Goal: Book appointment/travel/reservation

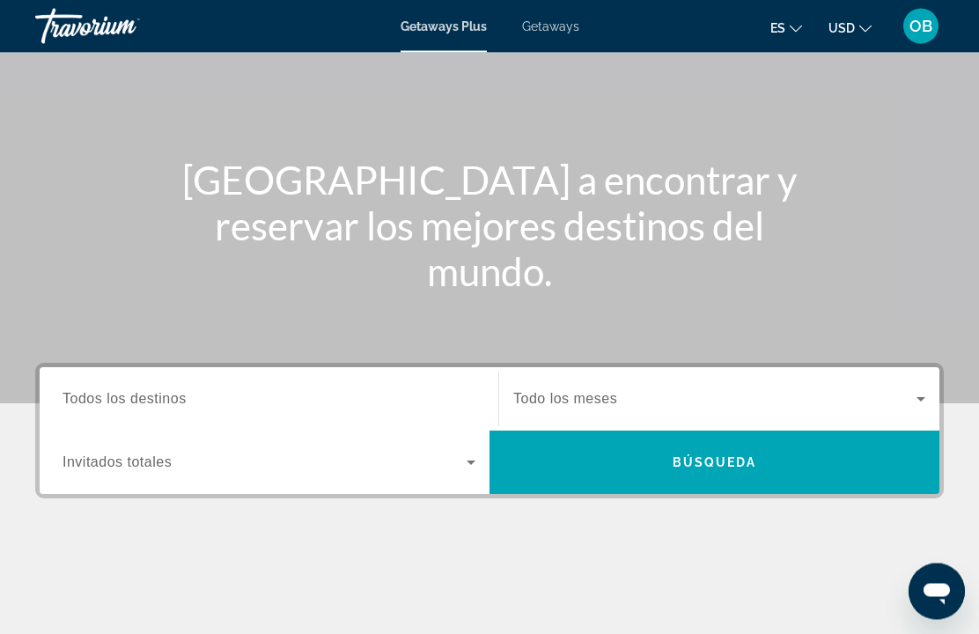
scroll to position [125, 0]
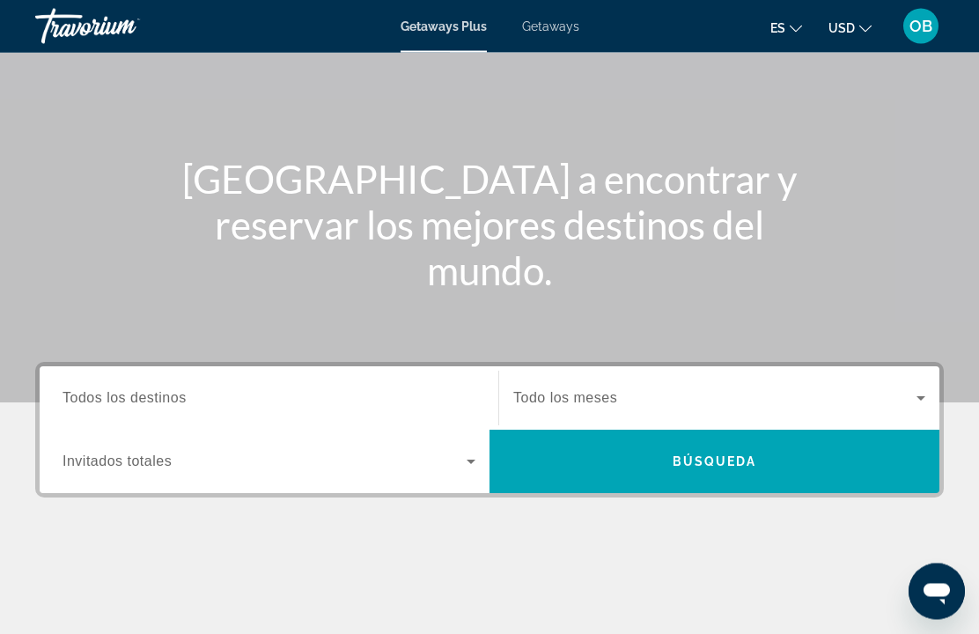
click at [423, 460] on span "Search widget" at bounding box center [265, 462] width 404 height 21
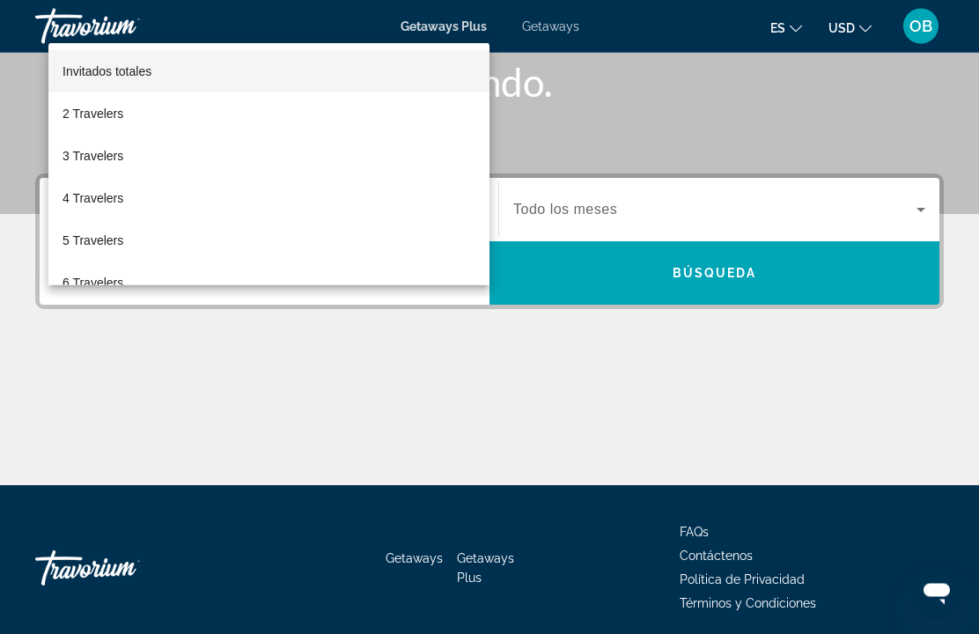
scroll to position [321, 0]
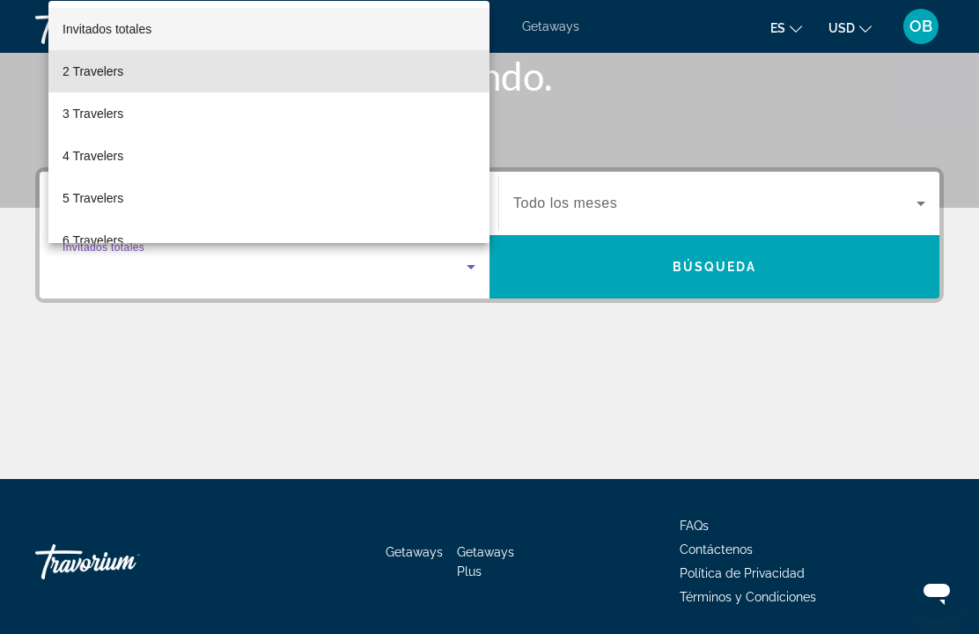
click at [102, 82] on span "2 Travelers" at bounding box center [93, 71] width 61 height 21
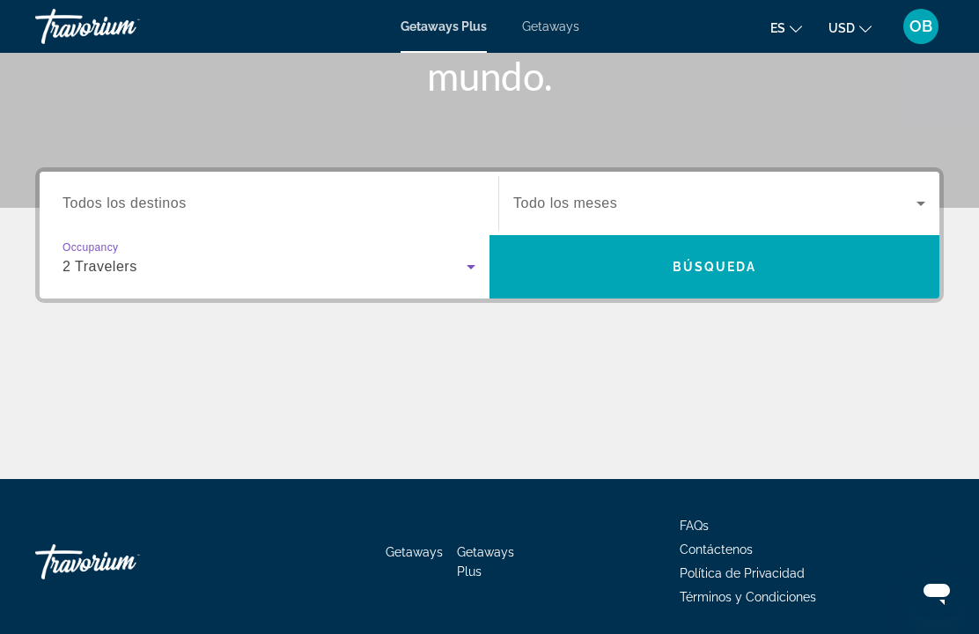
click at [401, 194] on input "Destination Todos los destinos" at bounding box center [269, 204] width 413 height 21
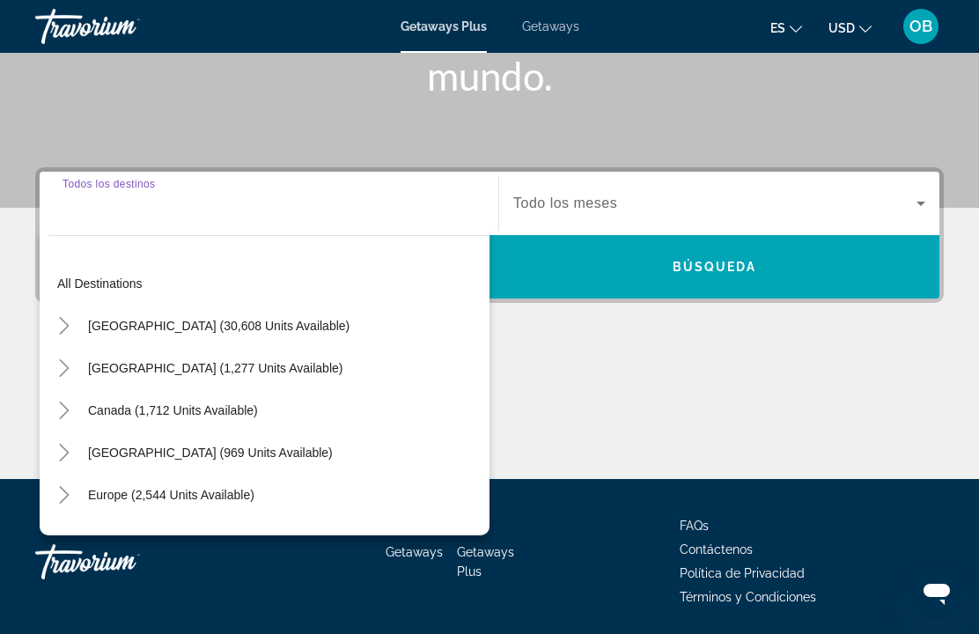
click at [240, 321] on span "United States (30,608 units available)" at bounding box center [219, 326] width 262 height 14
type input "**********"
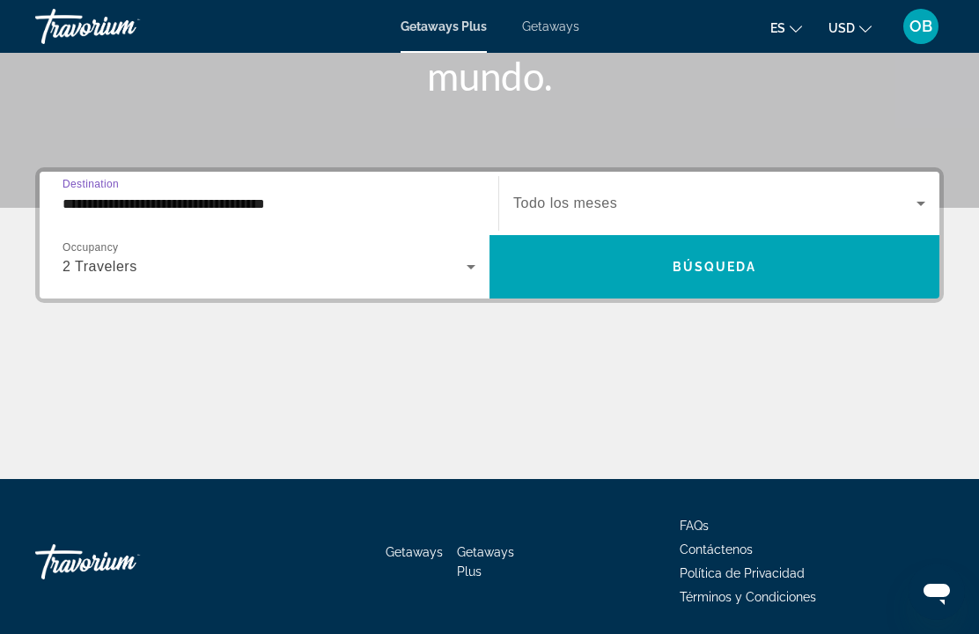
click at [728, 203] on span "Search widget" at bounding box center [714, 203] width 403 height 21
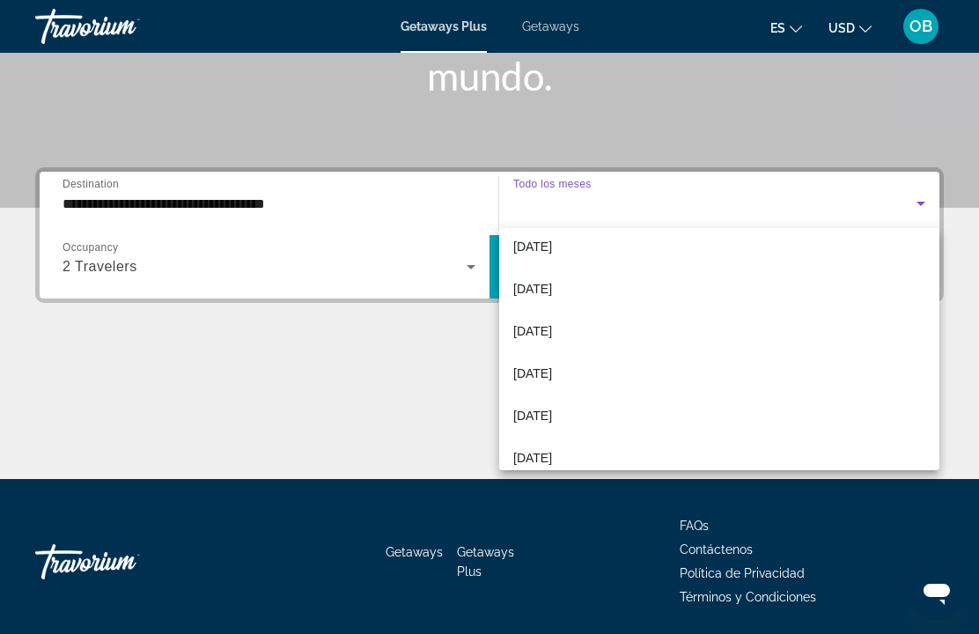
scroll to position [51, 0]
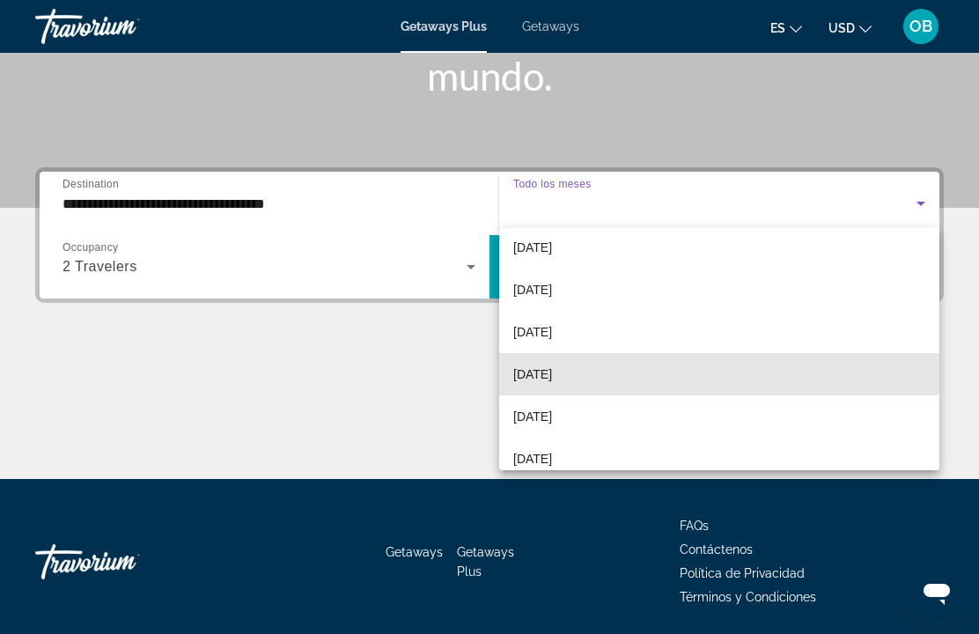
click at [552, 371] on span "December 2025" at bounding box center [532, 374] width 39 height 21
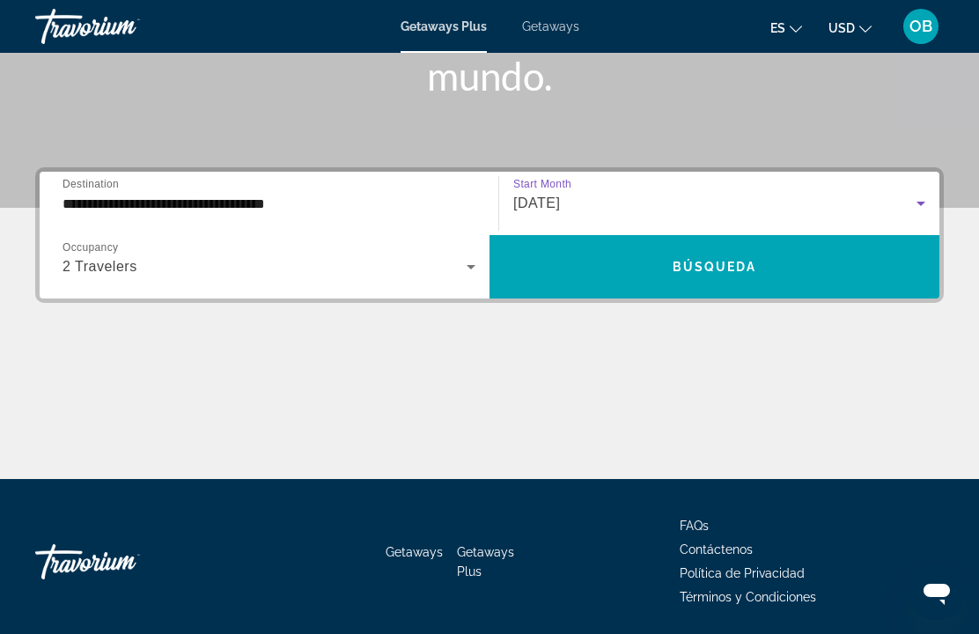
click at [781, 201] on div "December 2025" at bounding box center [714, 203] width 403 height 21
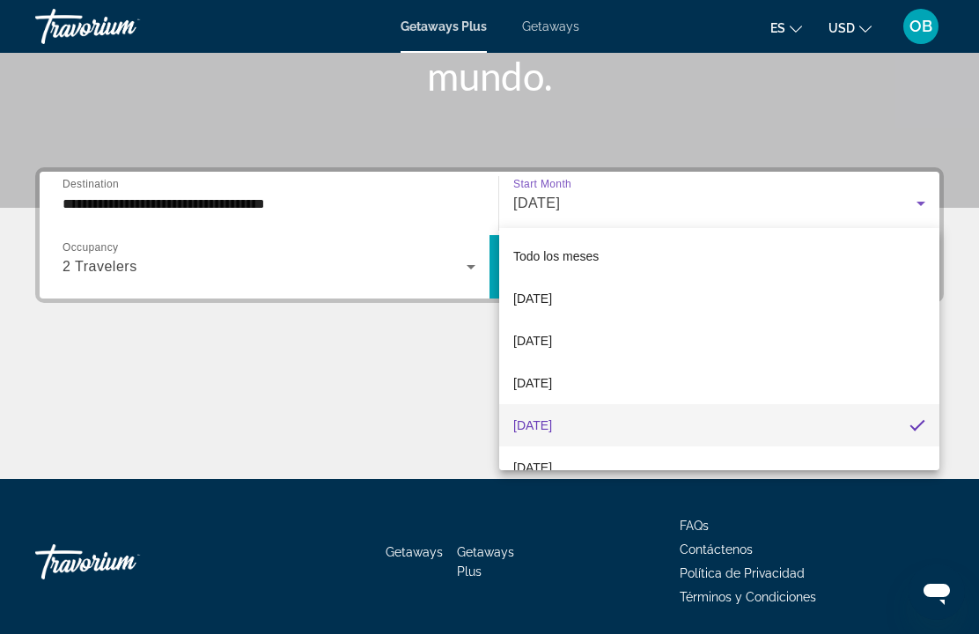
click at [413, 419] on div at bounding box center [489, 317] width 979 height 634
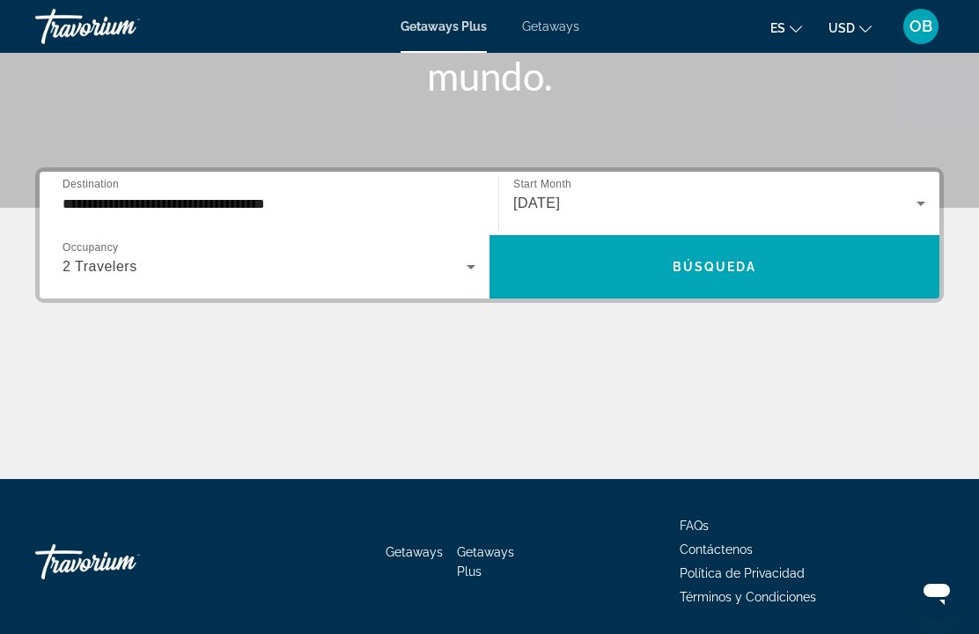
click at [757, 270] on span "Search widget" at bounding box center [715, 267] width 450 height 42
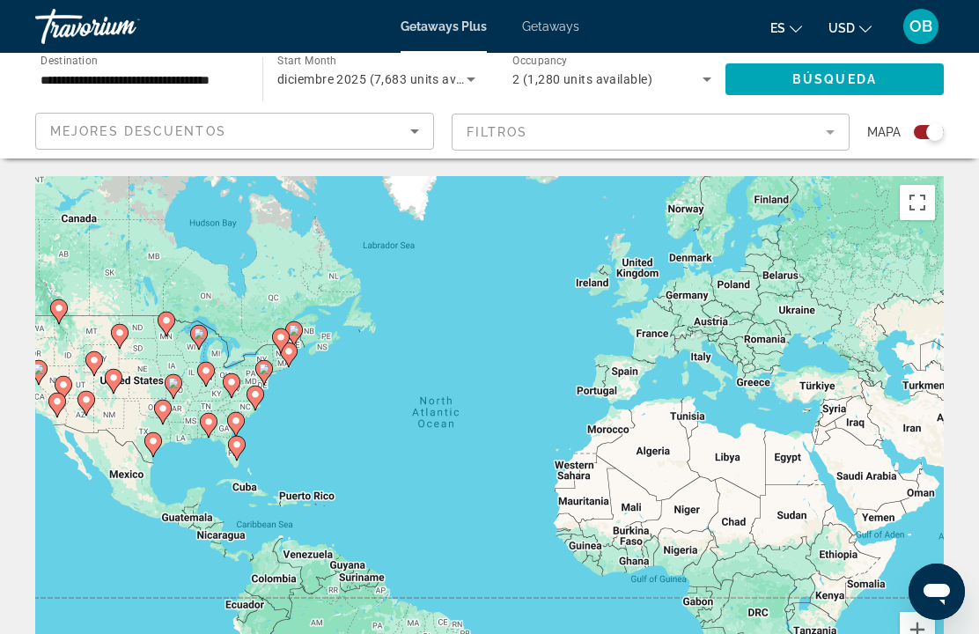
click at [417, 129] on icon "Sort by" at bounding box center [414, 131] width 21 height 21
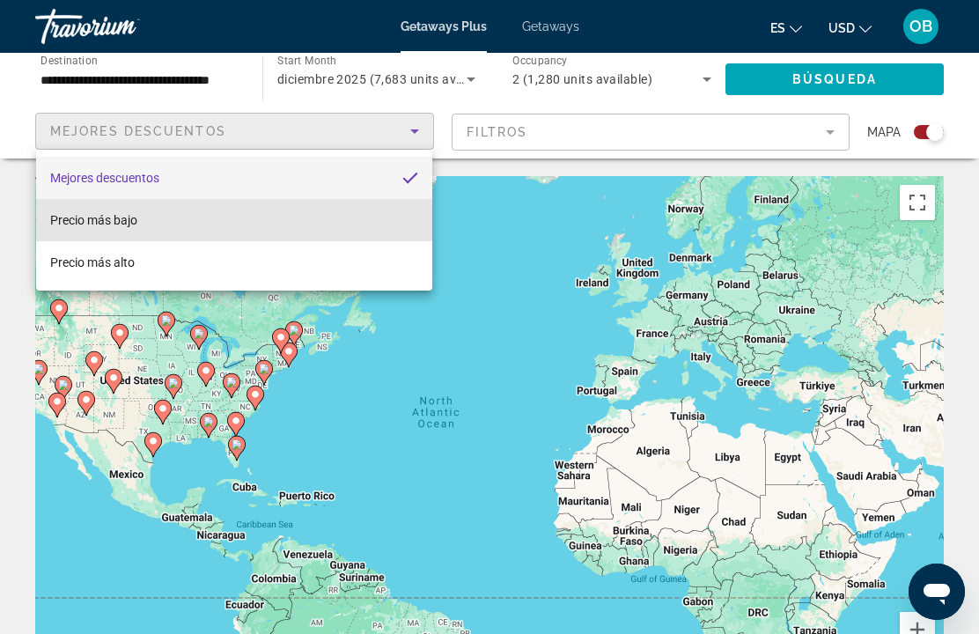
click at [140, 222] on mat-option "Precio más bajo" at bounding box center [234, 220] width 396 height 42
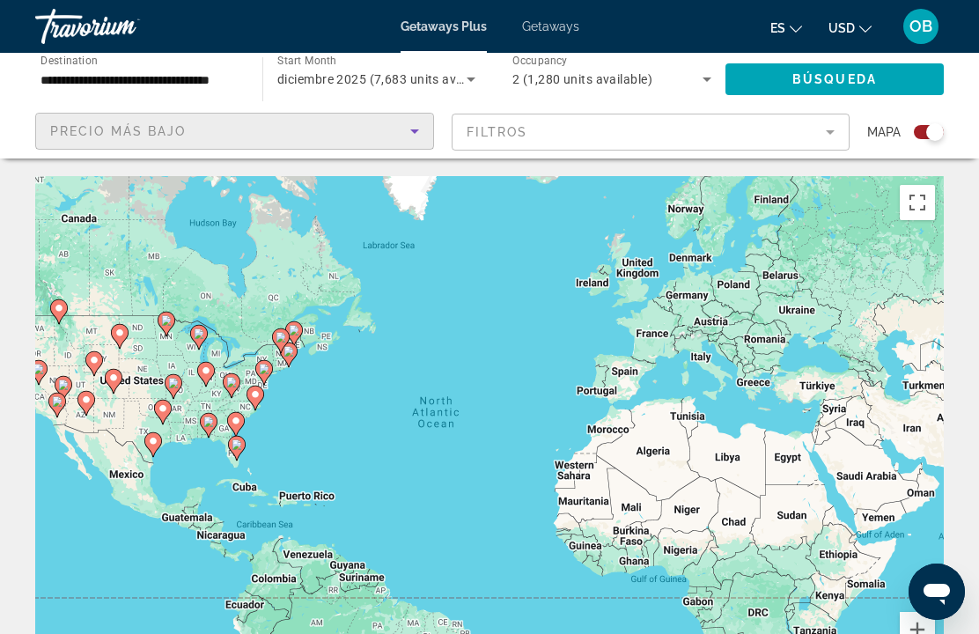
click at [754, 120] on mat-form-field "Filtros" at bounding box center [651, 132] width 399 height 37
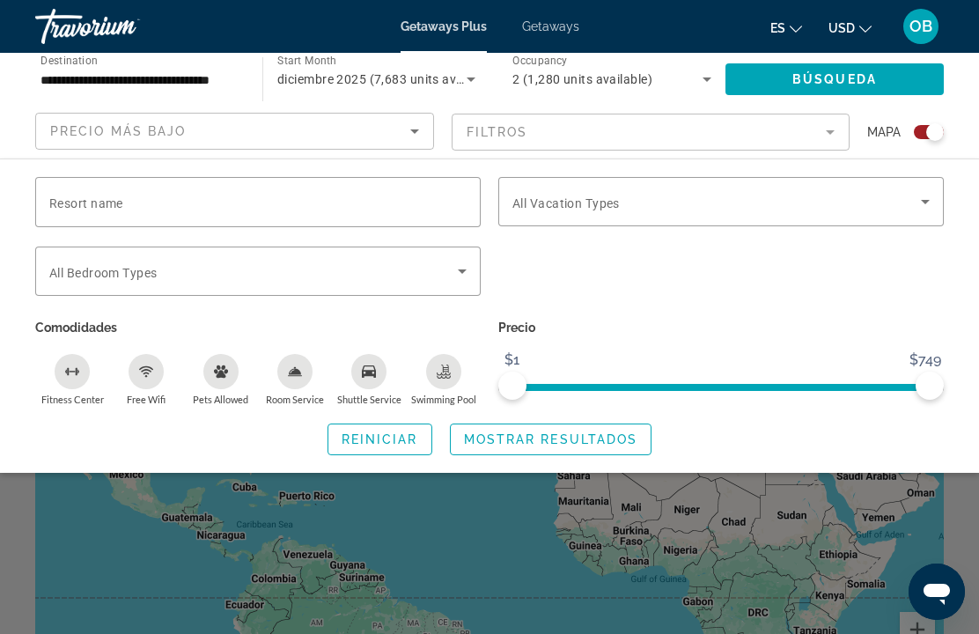
click at [455, 269] on icon "Search widget" at bounding box center [462, 271] width 21 height 21
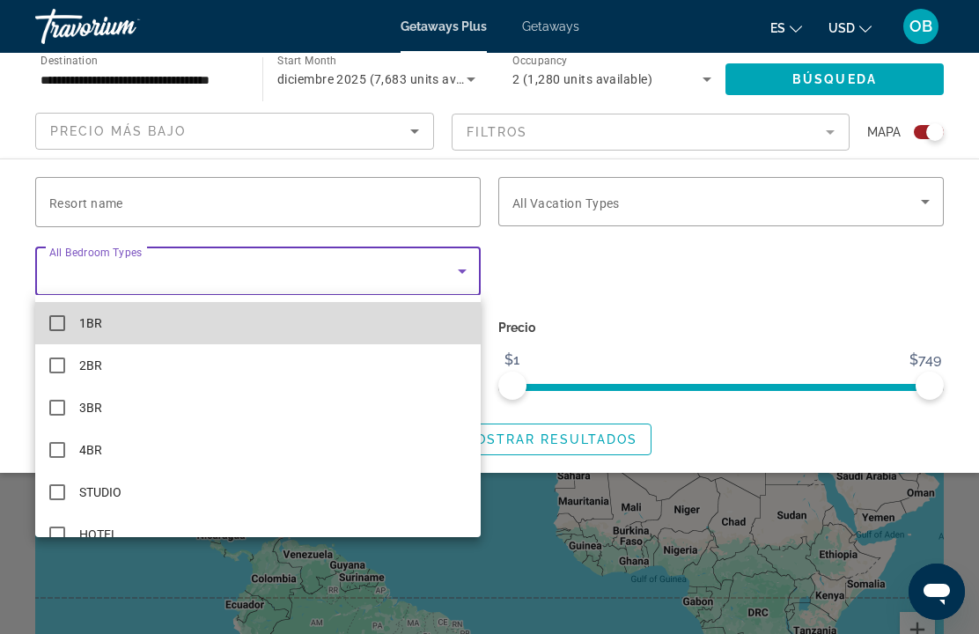
click at [54, 325] on mat-pseudo-checkbox at bounding box center [57, 323] width 16 height 16
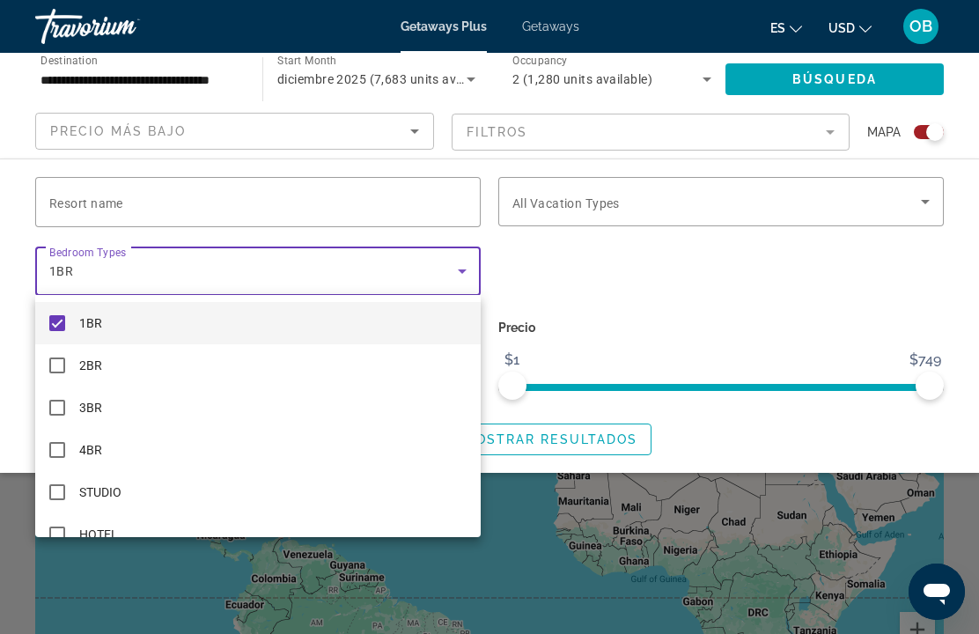
click at [691, 272] on div at bounding box center [489, 317] width 979 height 634
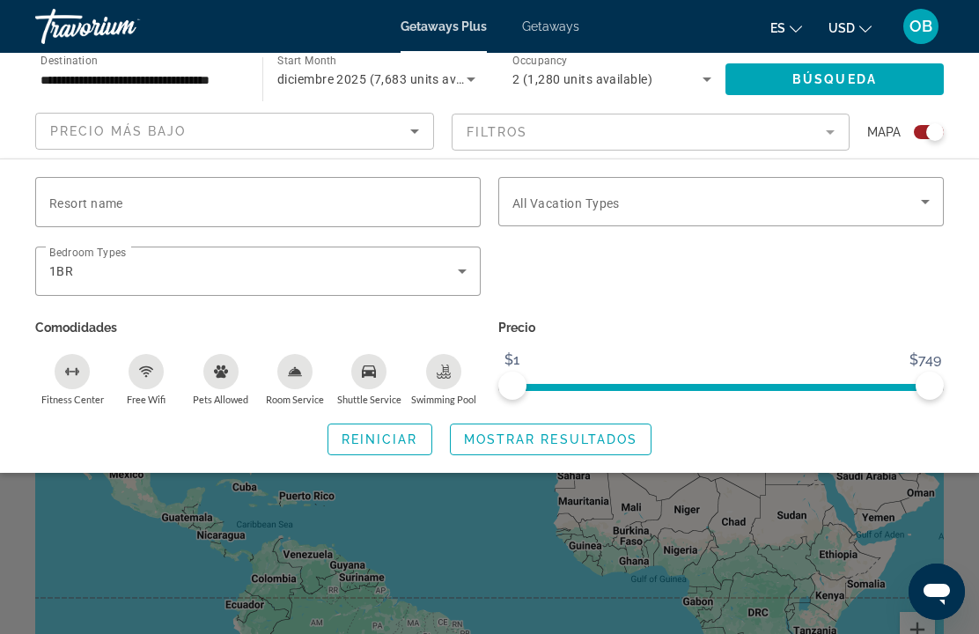
click at [901, 198] on span "Search widget" at bounding box center [717, 201] width 409 height 21
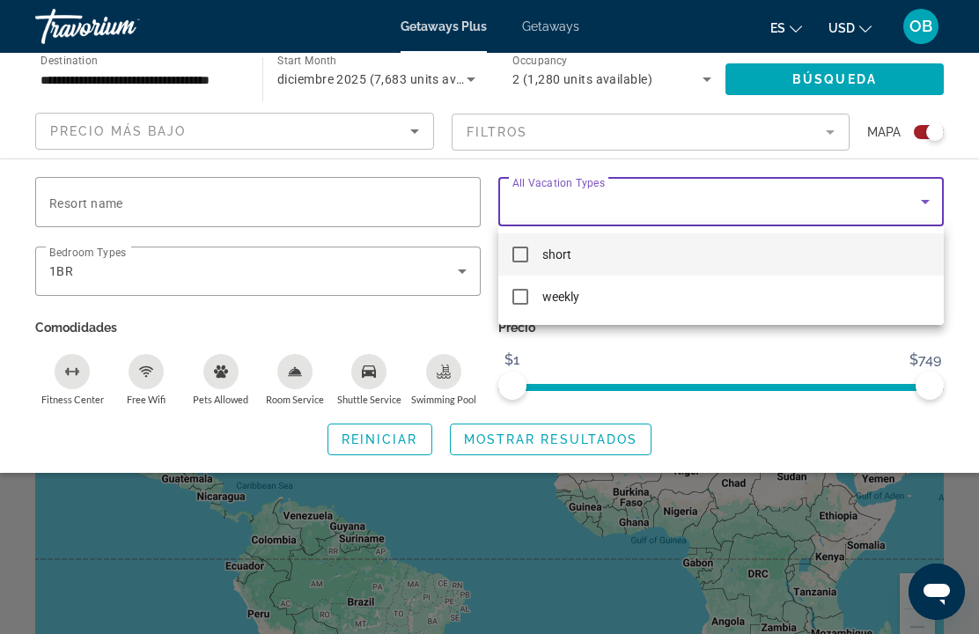
scroll to position [38, 0]
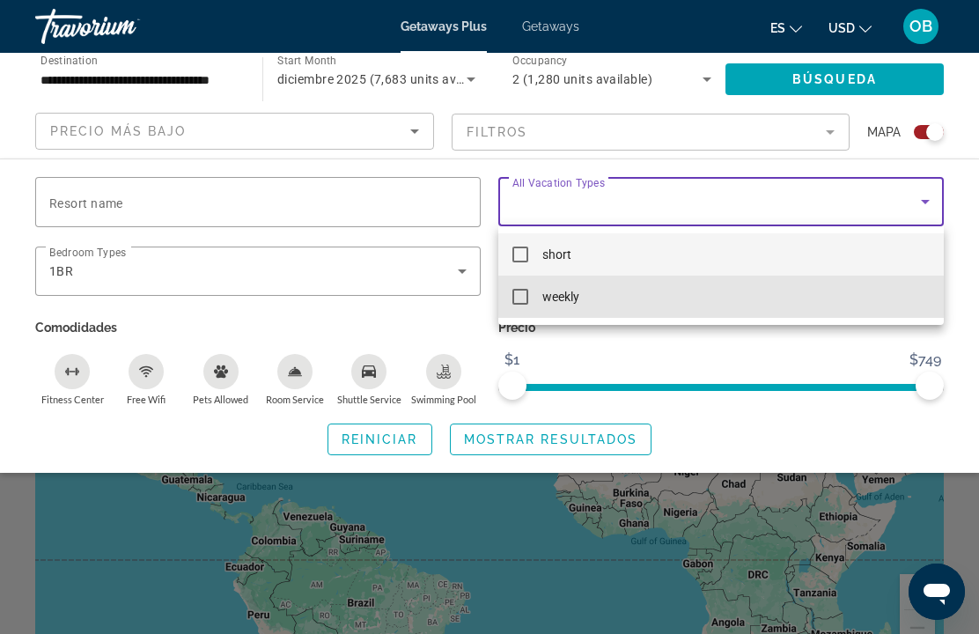
click at [542, 284] on mat-option "weekly" at bounding box center [721, 297] width 446 height 42
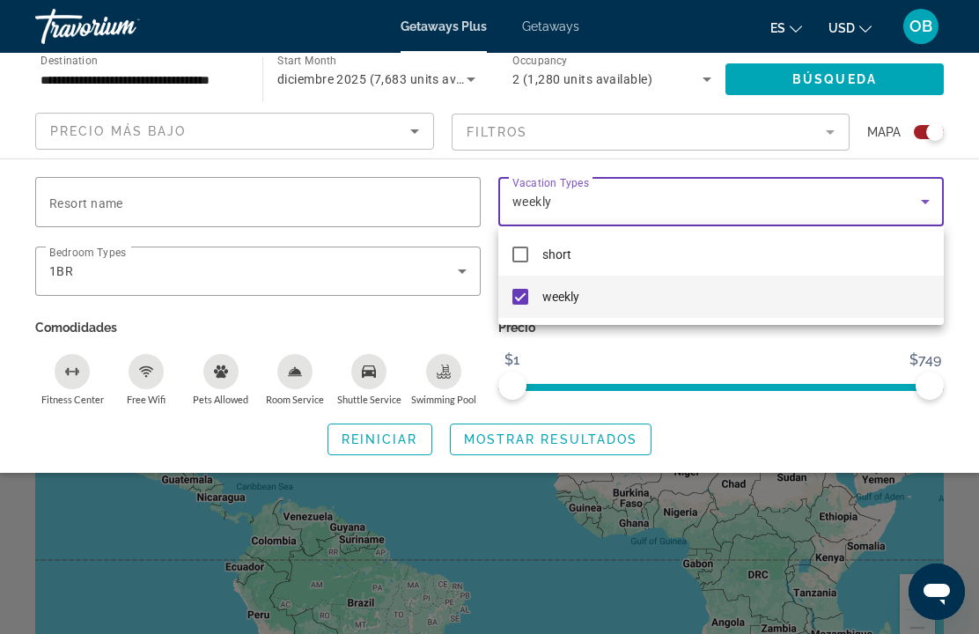
click at [439, 321] on div at bounding box center [489, 317] width 979 height 634
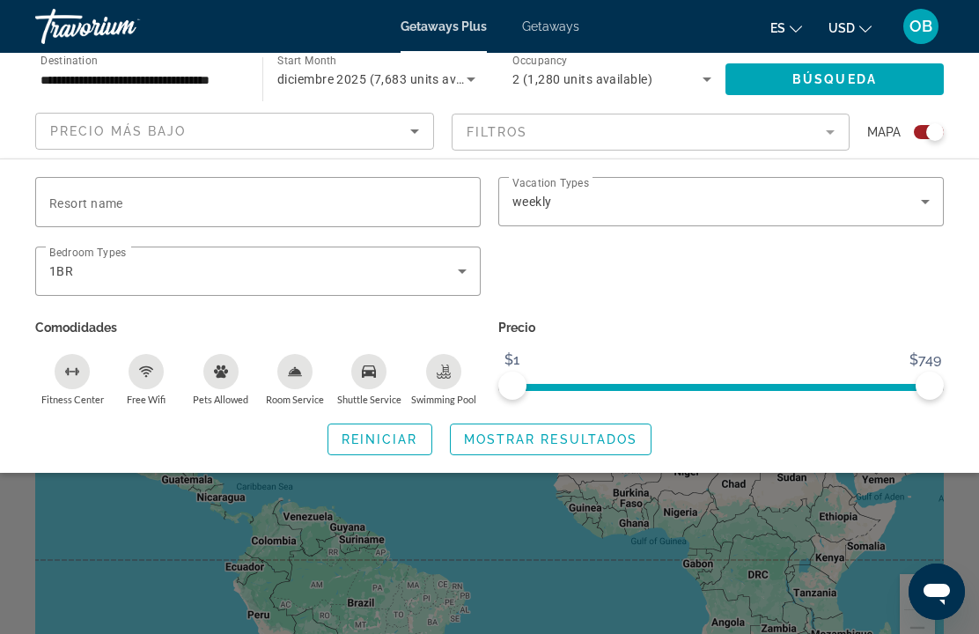
click at [391, 435] on span "Reiniciar" at bounding box center [380, 439] width 77 height 14
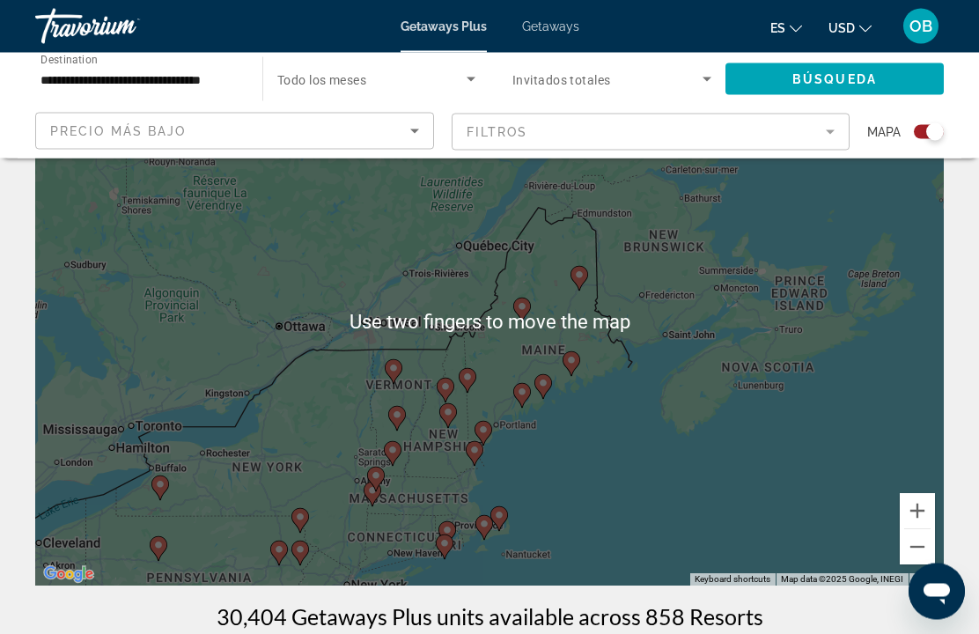
scroll to position [115, 0]
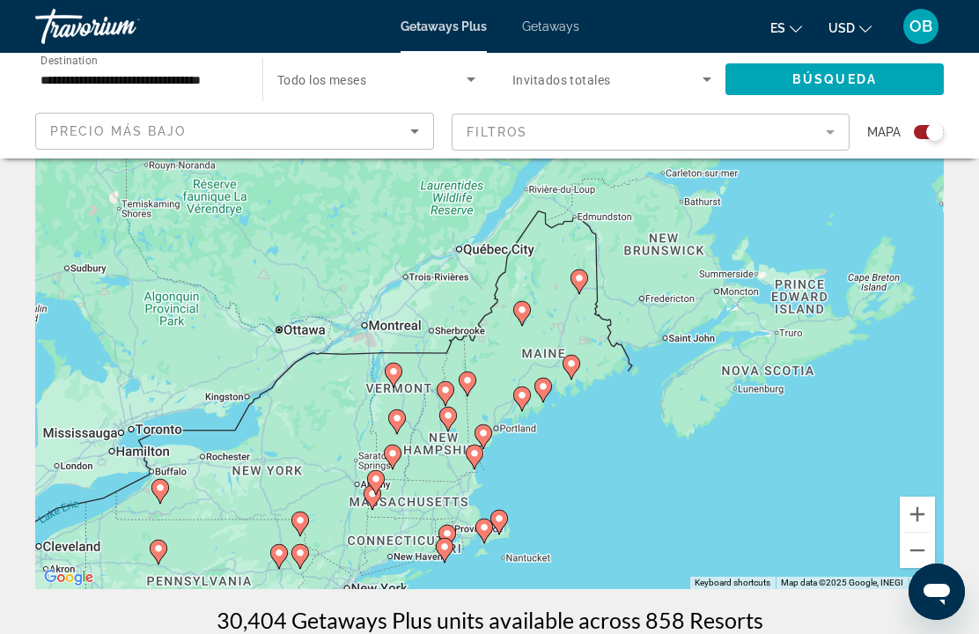
click at [379, 380] on div "To navigate, press the arrow keys. To activate drag with keyboard, press Alt + …" at bounding box center [489, 325] width 909 height 528
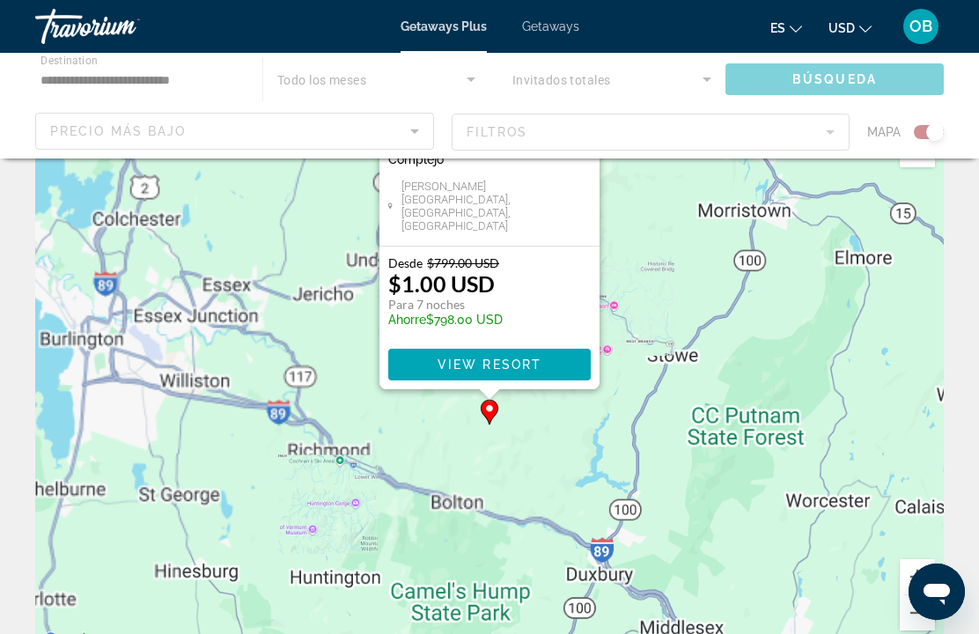
scroll to position [0, 0]
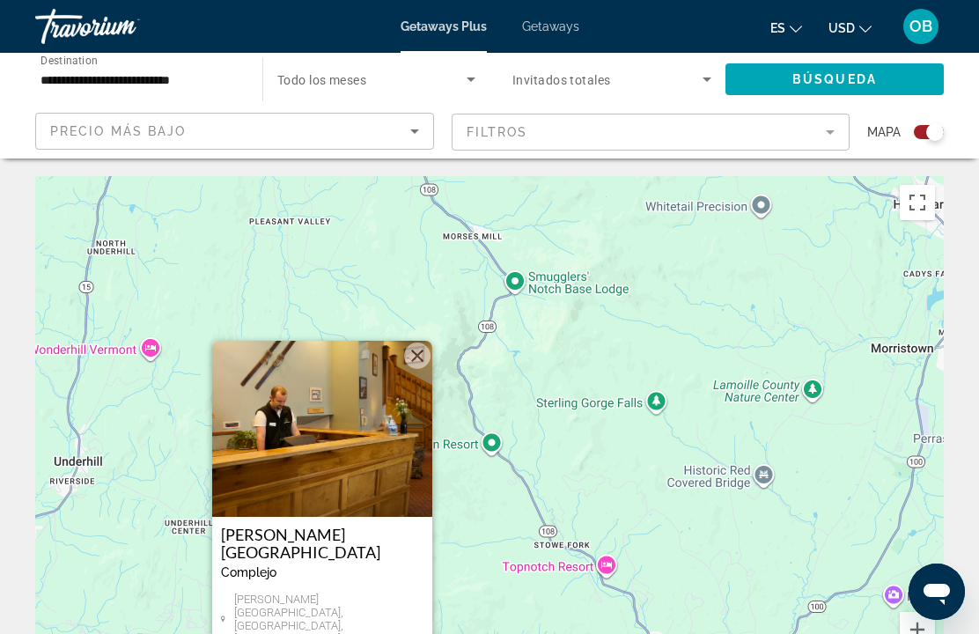
click at [908, 202] on button "Toggle fullscreen view" at bounding box center [917, 202] width 35 height 35
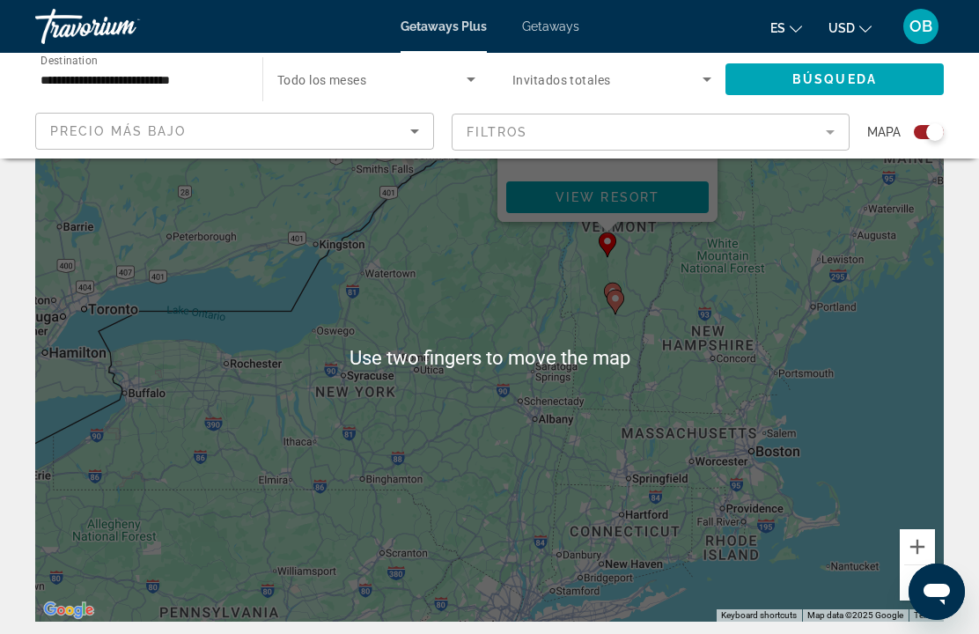
scroll to position [84, 0]
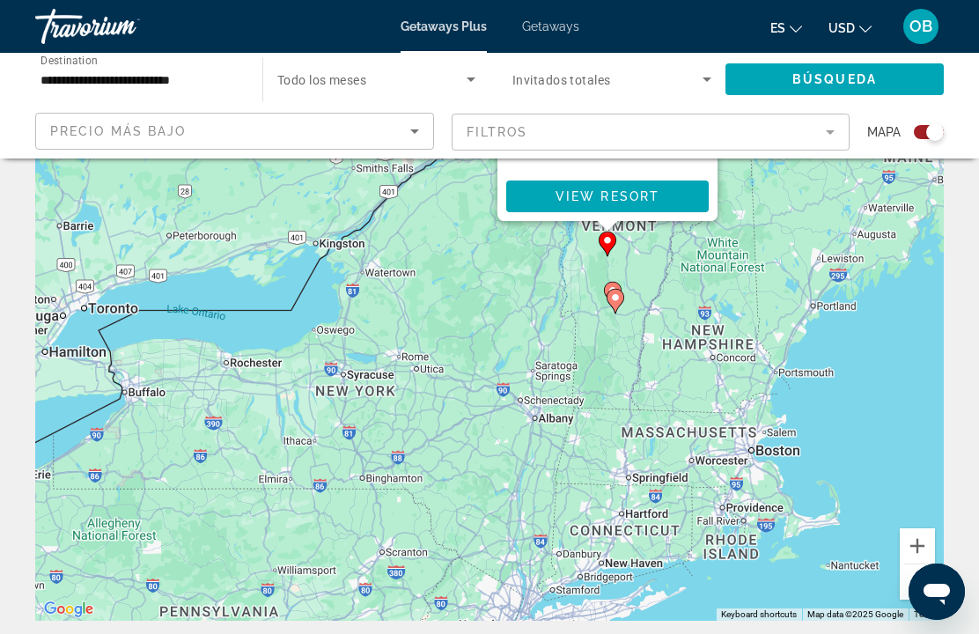
click at [925, 577] on button "Zoom out" at bounding box center [917, 582] width 35 height 35
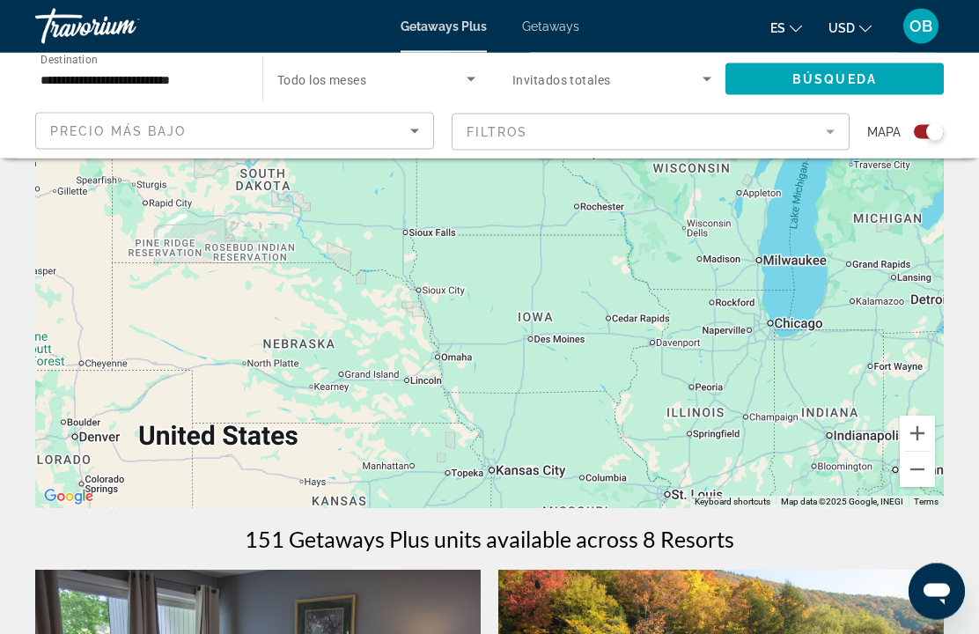
scroll to position [196, 0]
click at [906, 477] on button "Zoom out" at bounding box center [917, 469] width 35 height 35
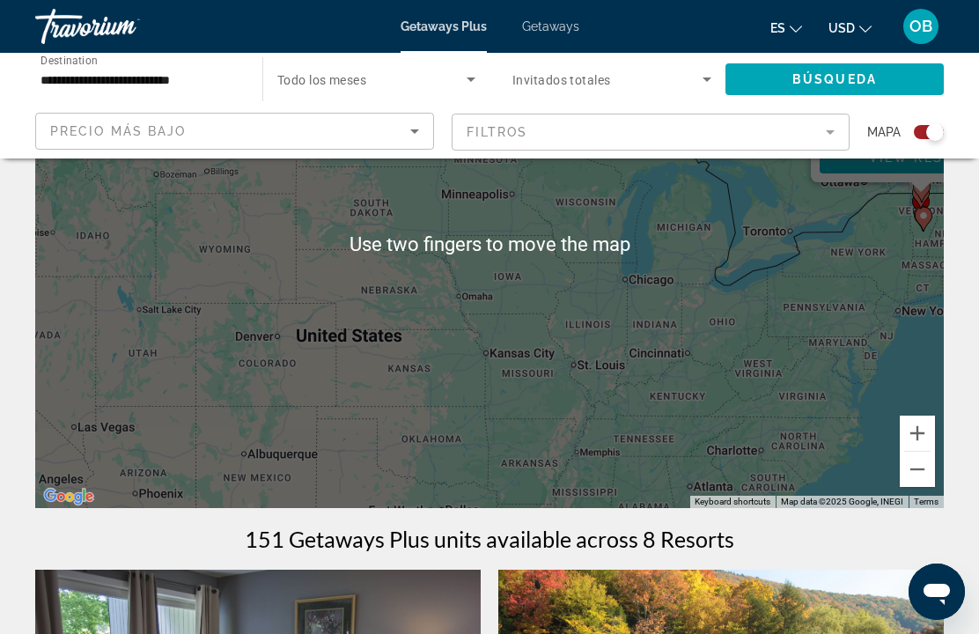
scroll to position [198, 0]
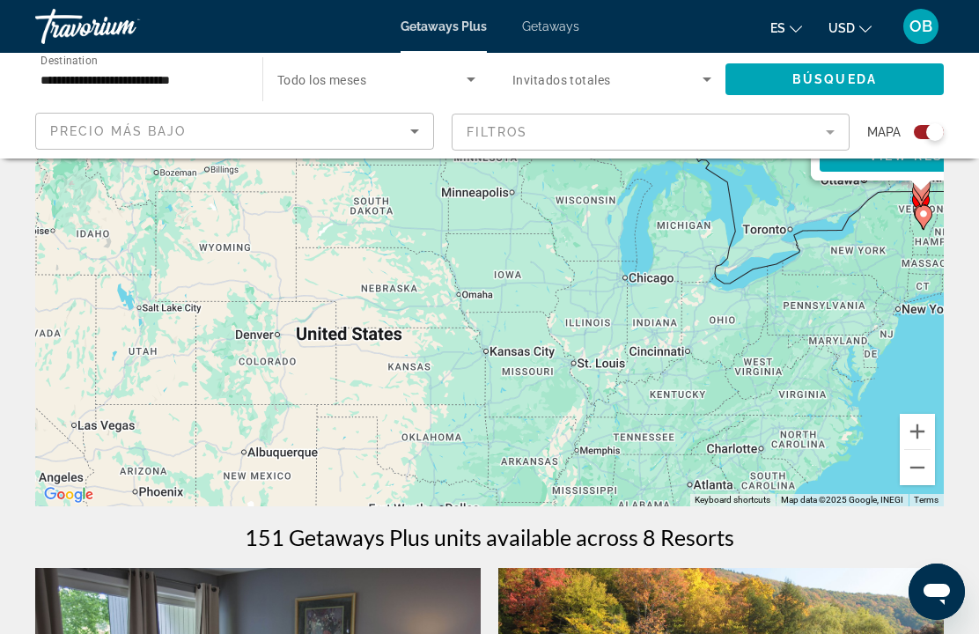
click at [925, 464] on button "Zoom out" at bounding box center [917, 467] width 35 height 35
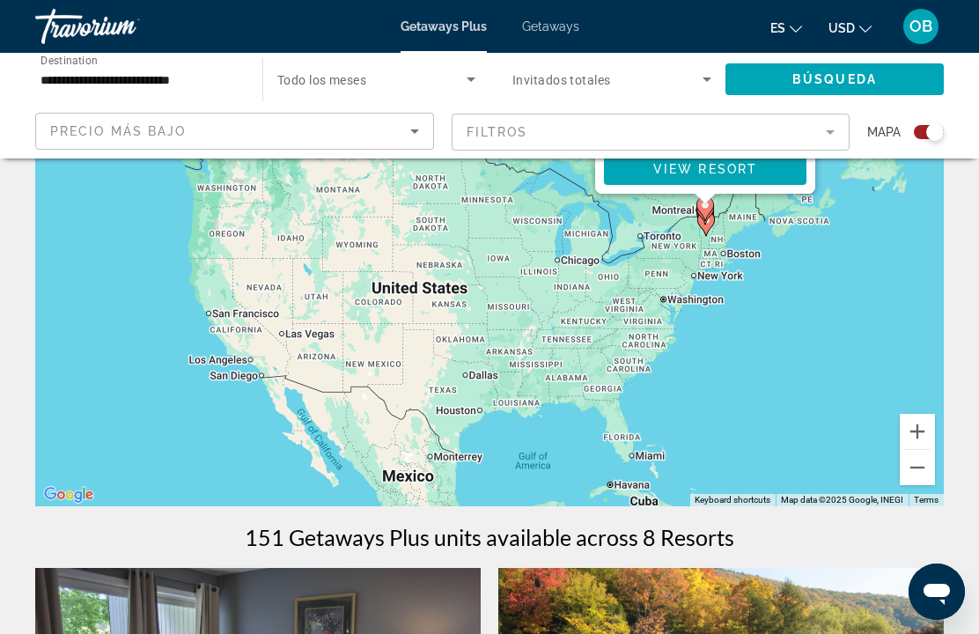
click at [919, 462] on button "Zoom out" at bounding box center [917, 467] width 35 height 35
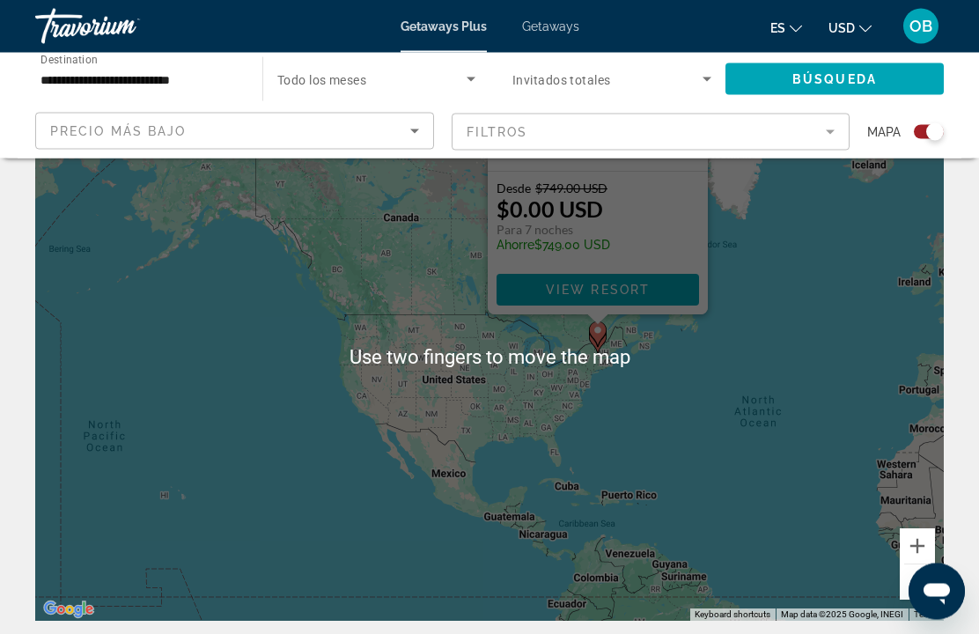
scroll to position [46, 0]
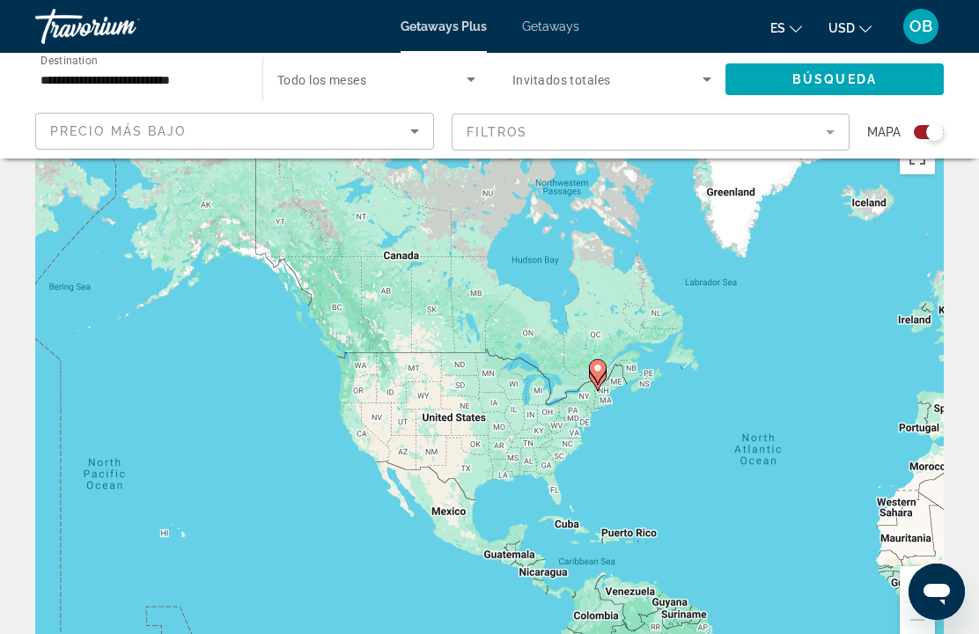
click at [461, 422] on div "To activate drag with keyboard, press Alt + Enter. Once in keyboard drag state,…" at bounding box center [489, 394] width 909 height 528
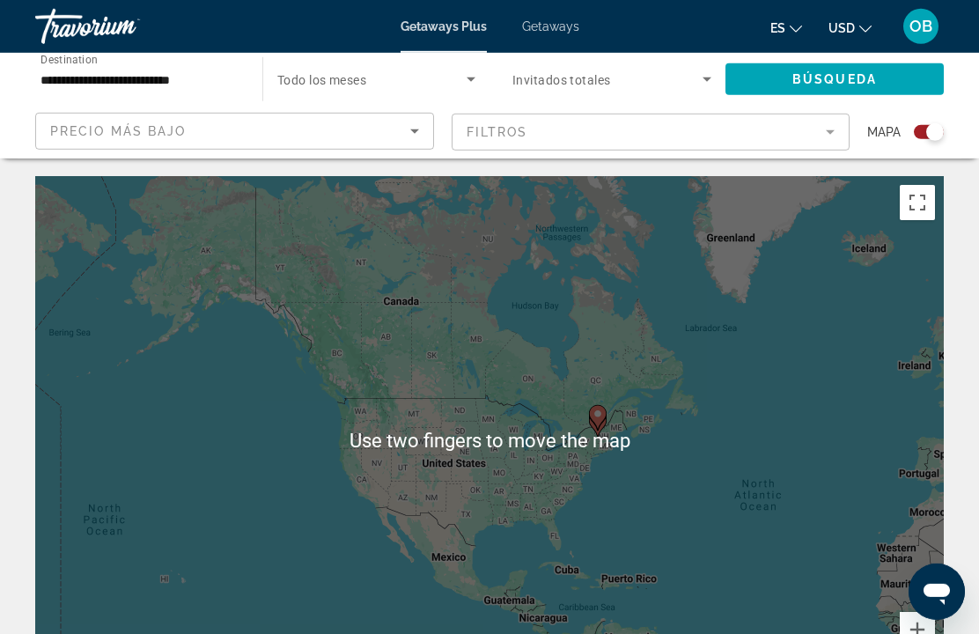
scroll to position [10, 0]
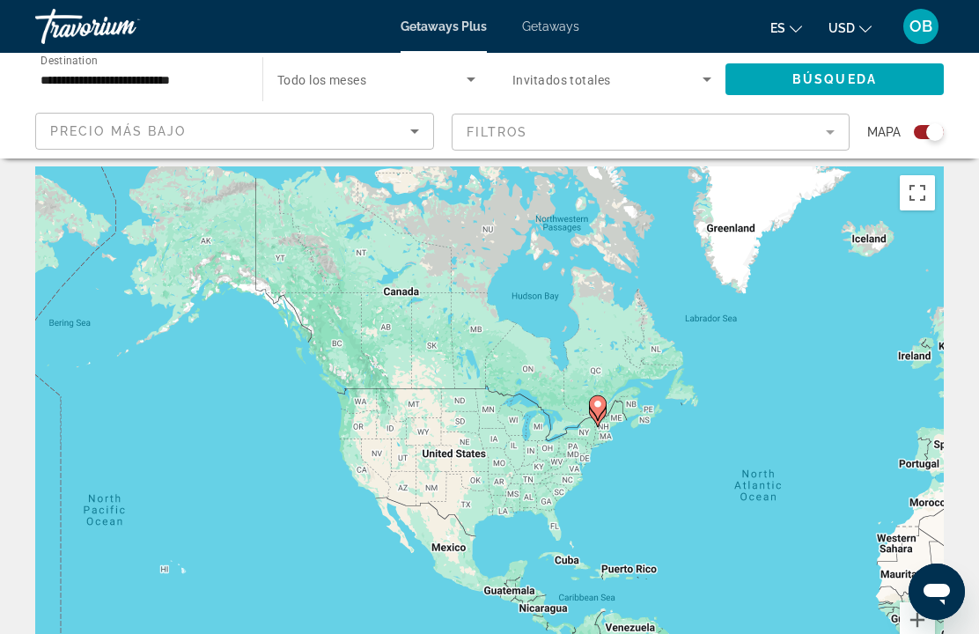
click at [854, 80] on span "Búsqueda" at bounding box center [835, 79] width 85 height 14
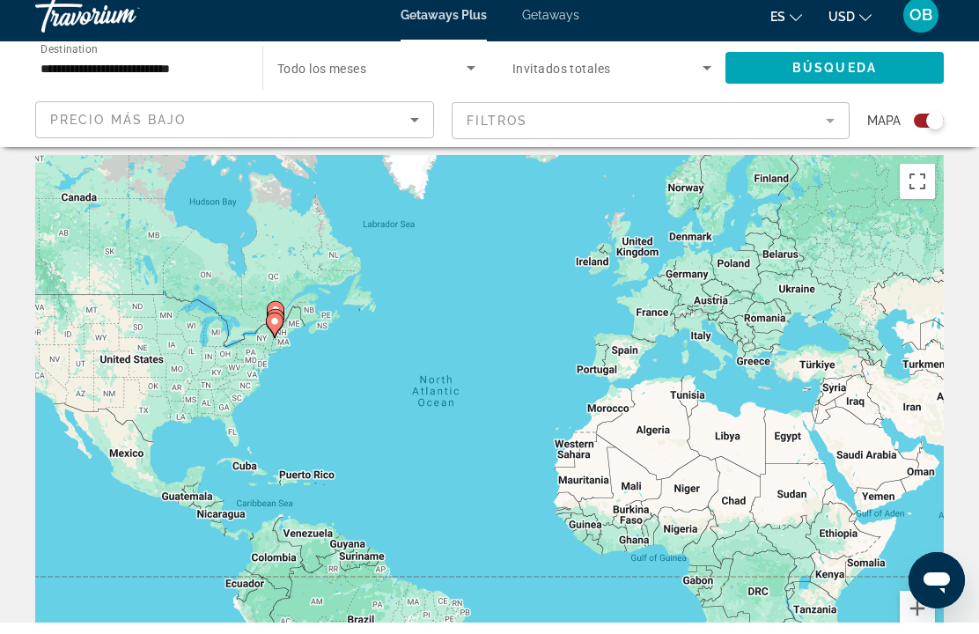
scroll to position [23, 0]
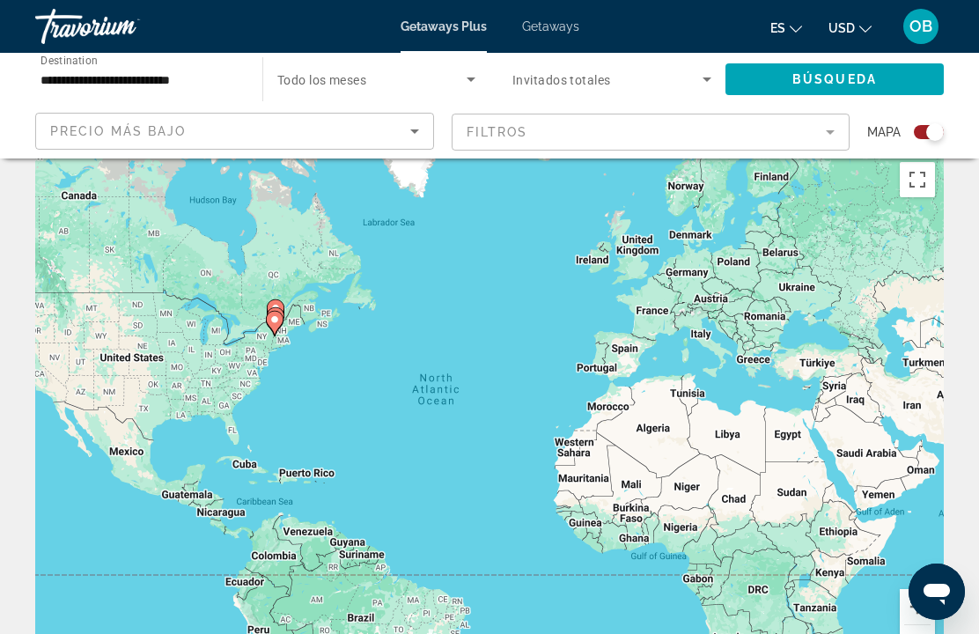
click at [155, 375] on div "To activate drag with keyboard, press Alt + Enter. Once in keyboard drag state,…" at bounding box center [489, 417] width 909 height 528
click at [135, 397] on div "To activate drag with keyboard, press Alt + Enter. Once in keyboard drag state,…" at bounding box center [489, 417] width 909 height 528
click at [163, 410] on div "To activate drag with keyboard, press Alt + Enter. Once in keyboard drag state,…" at bounding box center [489, 417] width 909 height 528
click at [61, 363] on div "To activate drag with keyboard, press Alt + Enter. Once in keyboard drag state,…" at bounding box center [489, 417] width 909 height 528
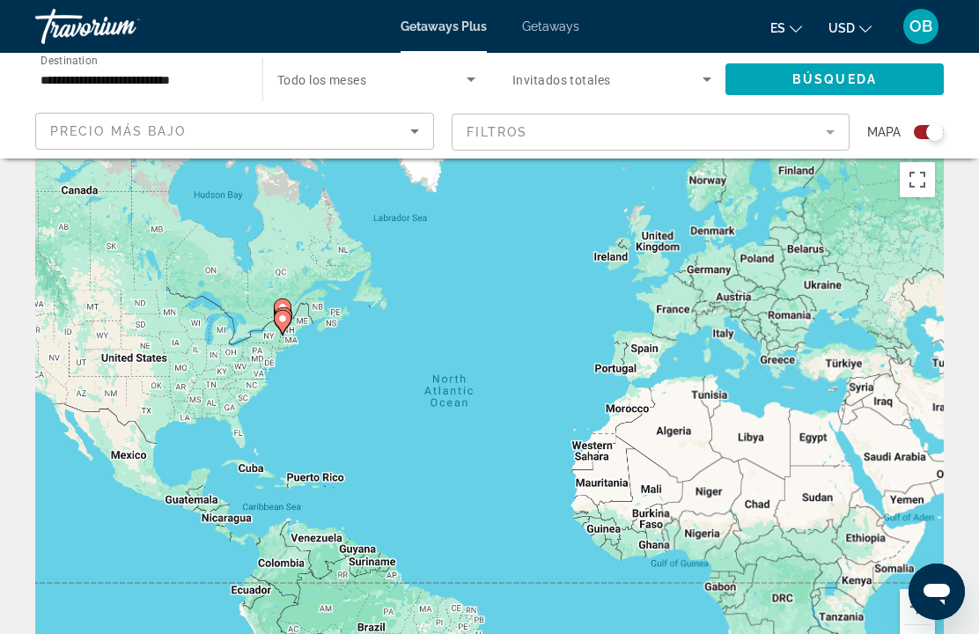
click at [65, 362] on div "To activate drag with keyboard, press Alt + Enter. Once in keyboard drag state,…" at bounding box center [489, 417] width 909 height 528
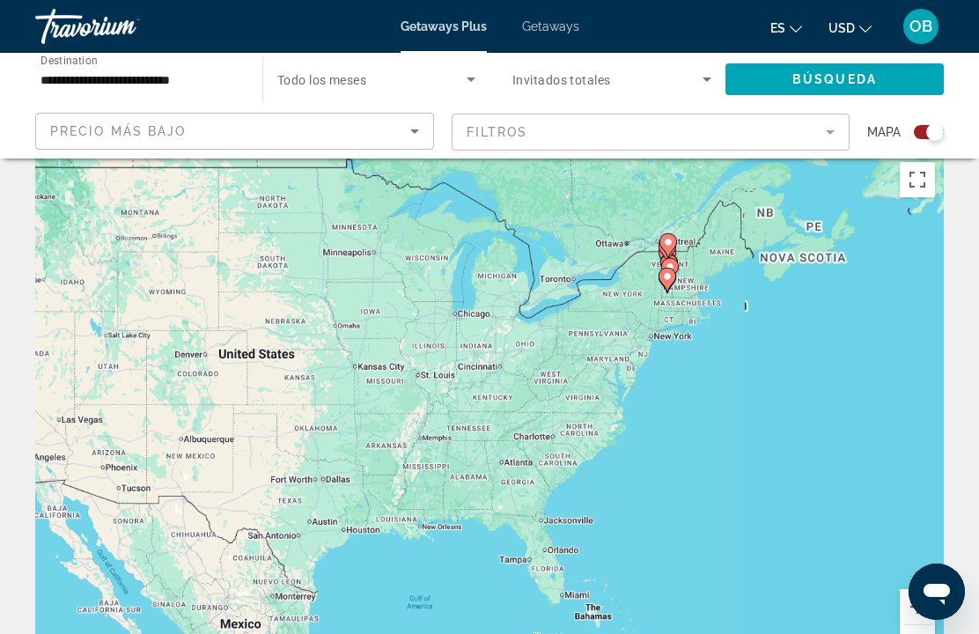
click at [84, 365] on div "To activate drag with keyboard, press Alt + Enter. Once in keyboard drag state,…" at bounding box center [489, 417] width 909 height 528
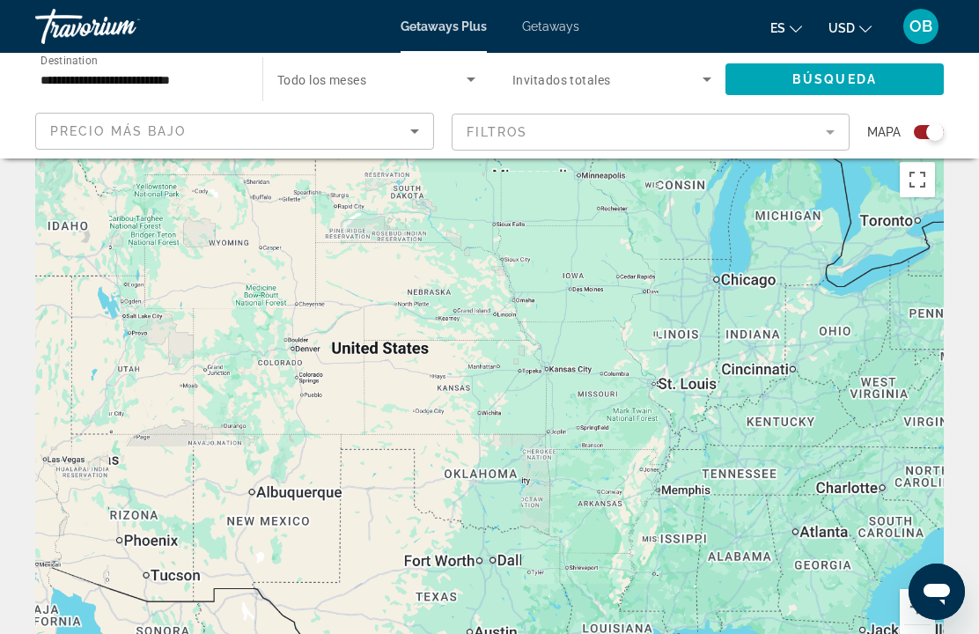
click at [122, 376] on div "To activate drag with keyboard, press Alt + Enter. Once in keyboard drag state,…" at bounding box center [489, 417] width 909 height 528
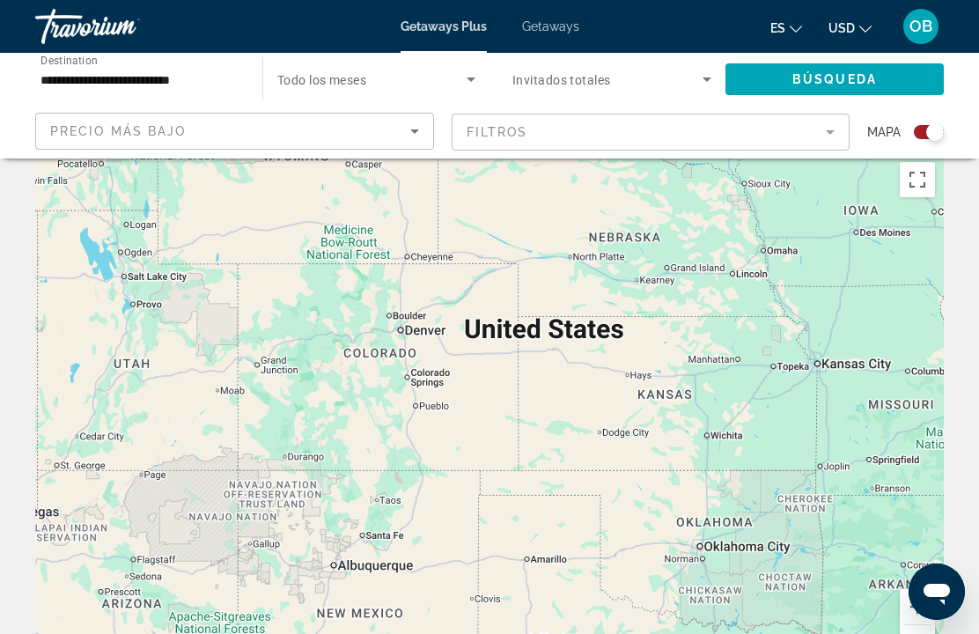
click at [172, 114] on div "Precio más bajo" at bounding box center [234, 138] width 369 height 49
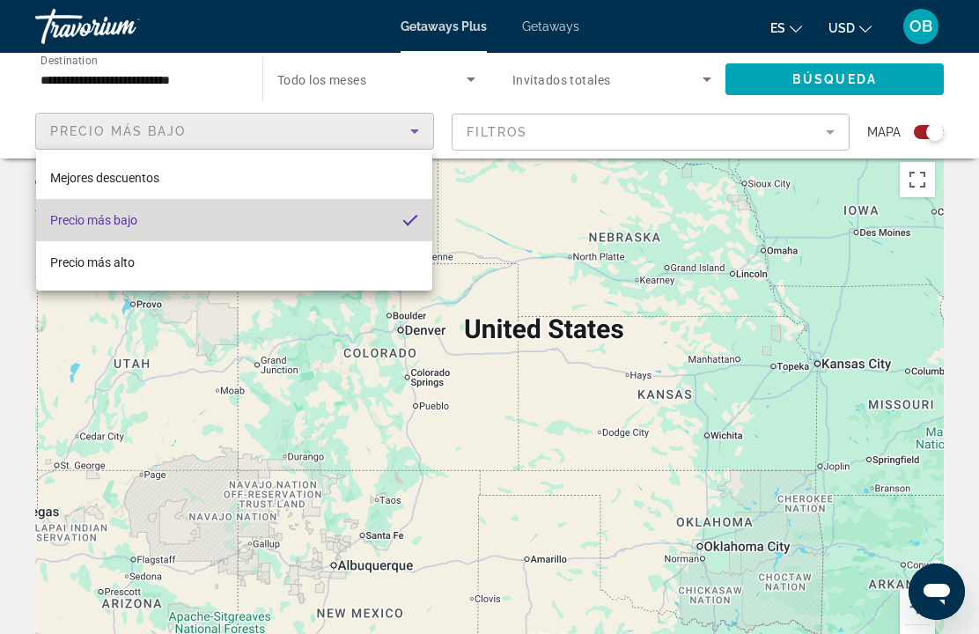
click at [74, 224] on span "Precio más bajo" at bounding box center [93, 220] width 87 height 14
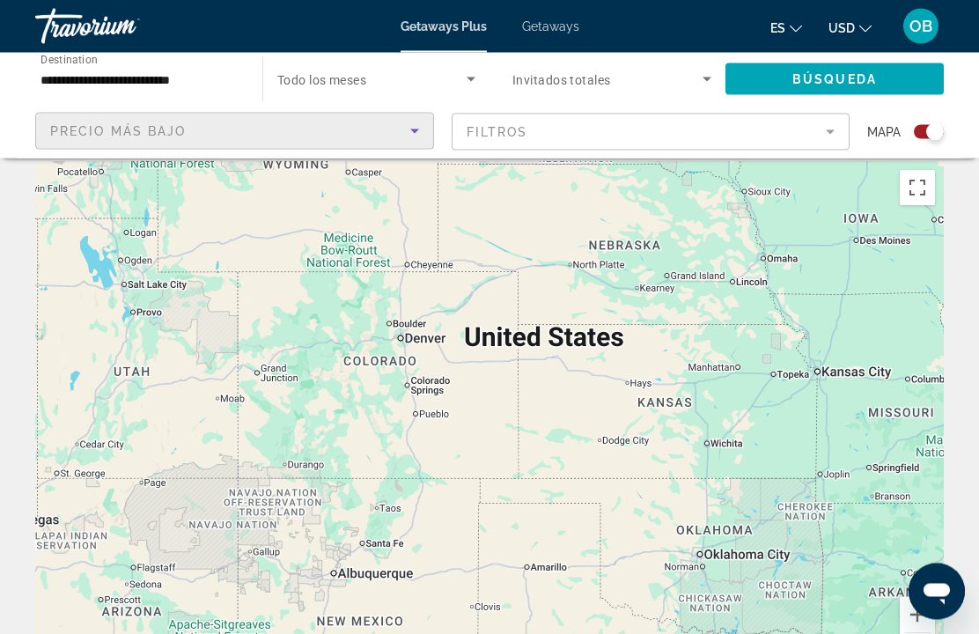
scroll to position [0, 0]
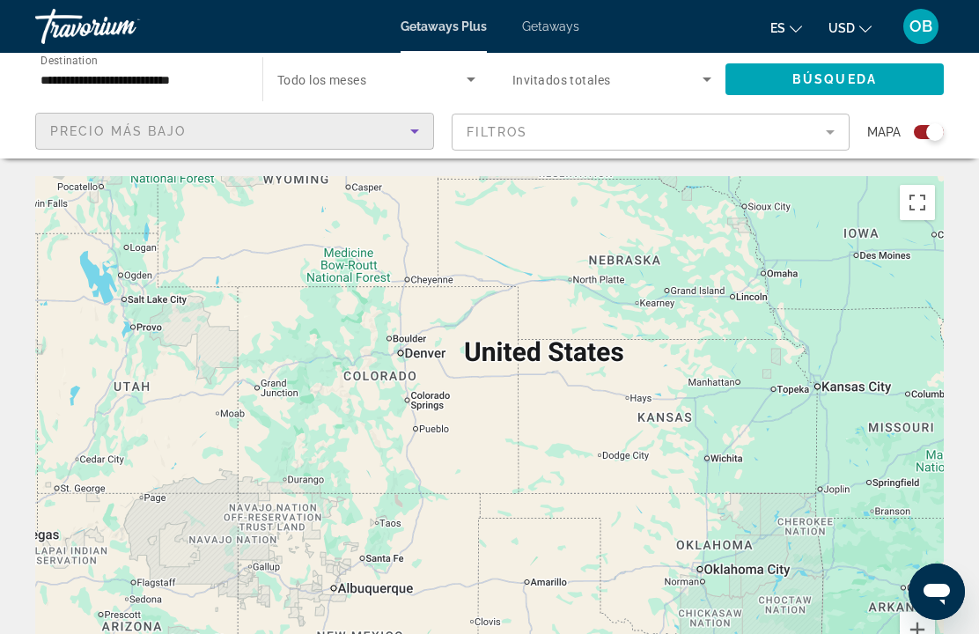
click at [170, 71] on input "**********" at bounding box center [140, 80] width 199 height 21
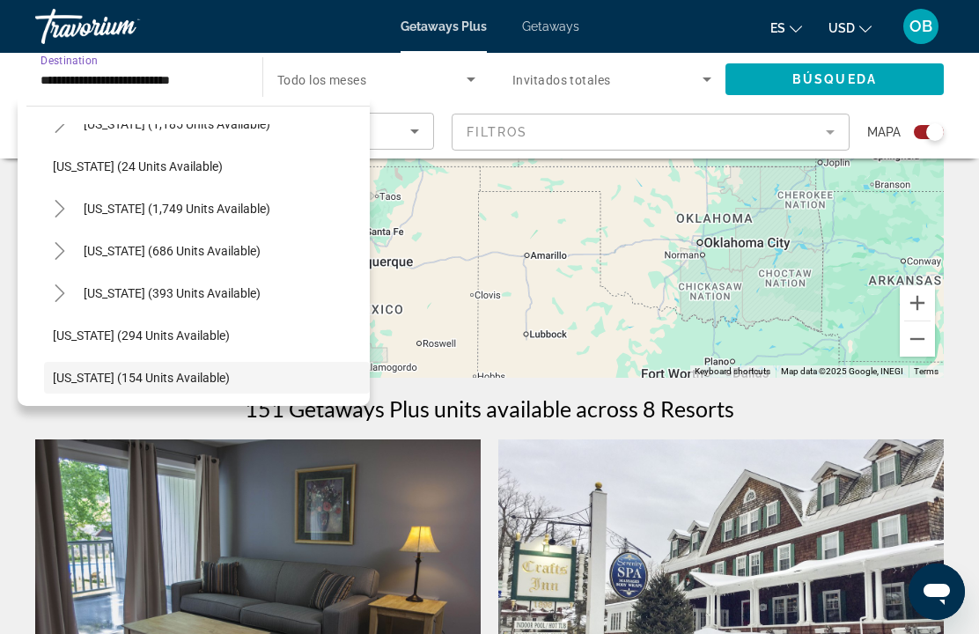
scroll to position [1261, 0]
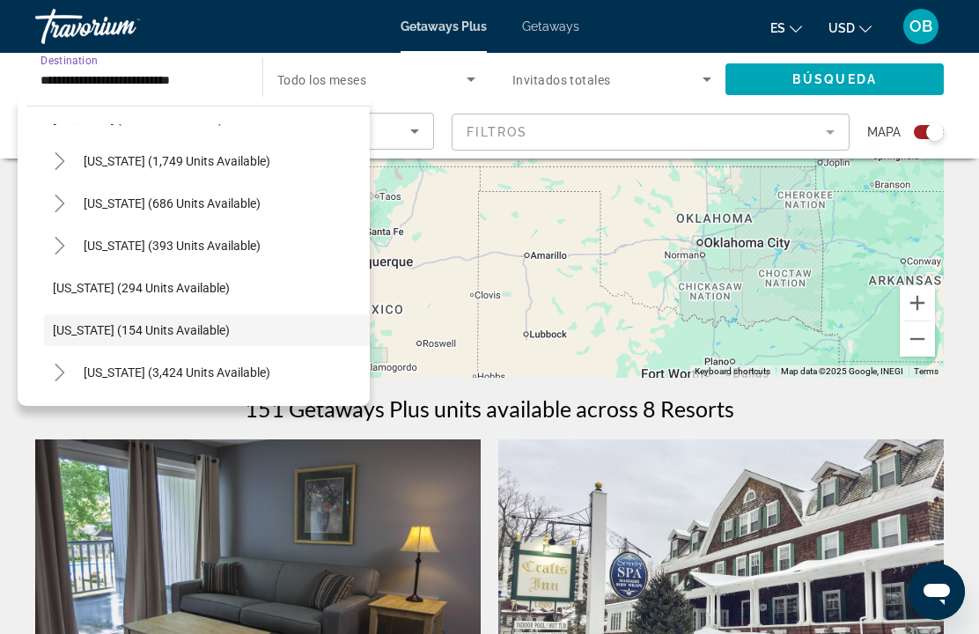
click at [100, 299] on span "Search widget" at bounding box center [207, 288] width 326 height 42
type input "**********"
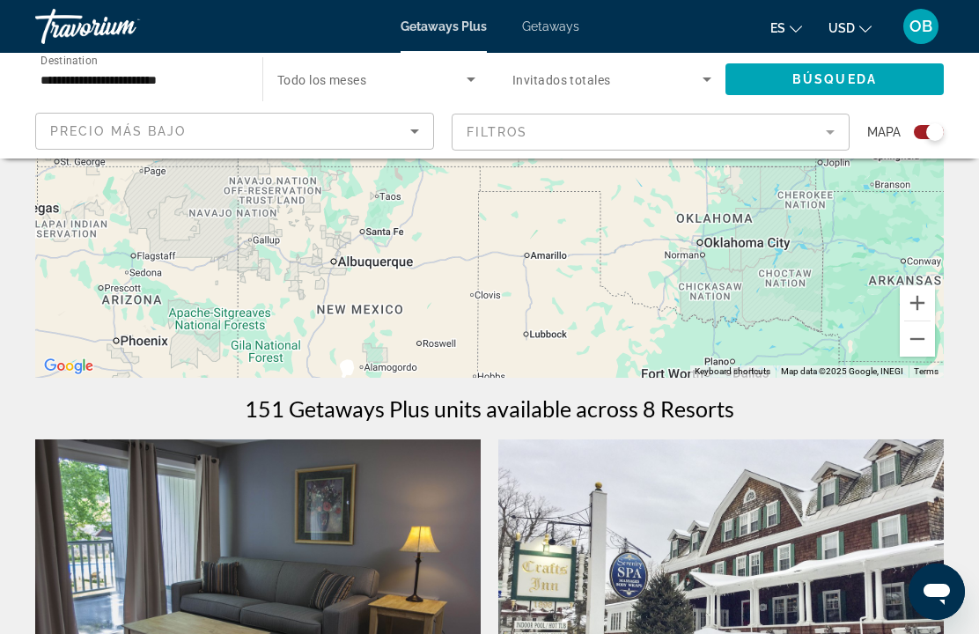
click at [919, 328] on button "Zoom out" at bounding box center [917, 338] width 35 height 35
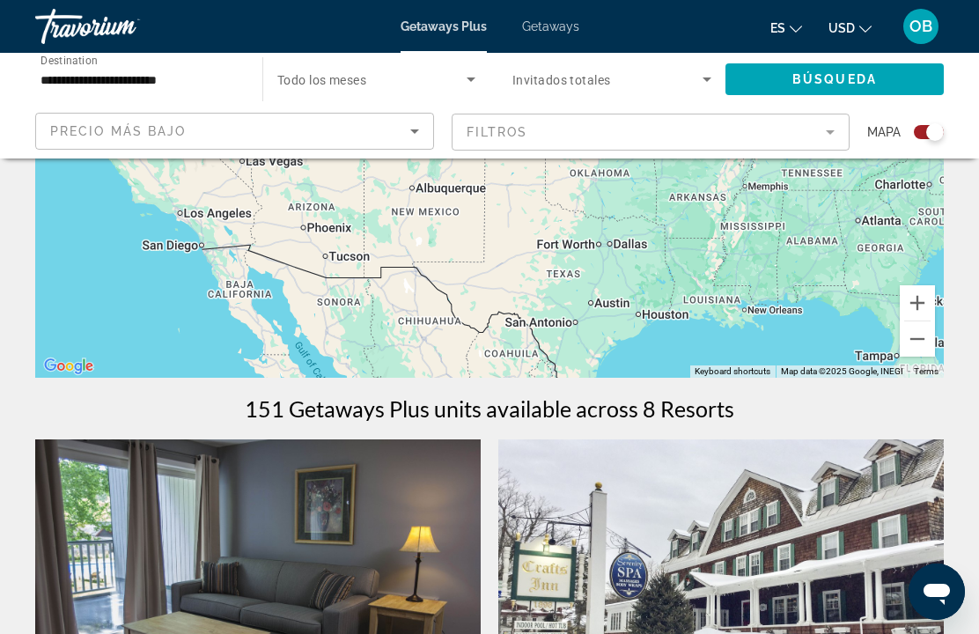
click at [921, 346] on button "Zoom out" at bounding box center [917, 338] width 35 height 35
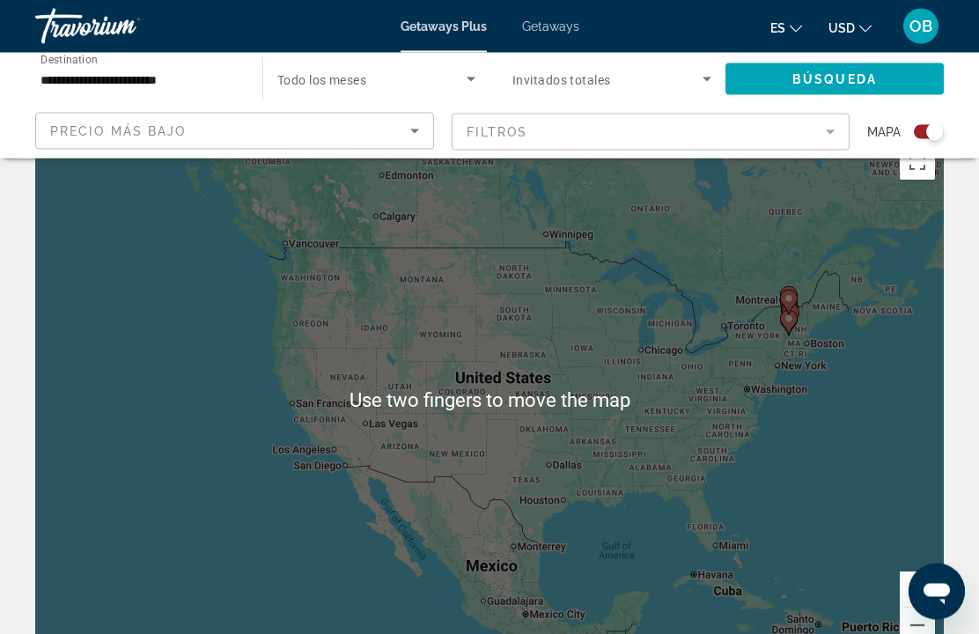
scroll to position [33, 0]
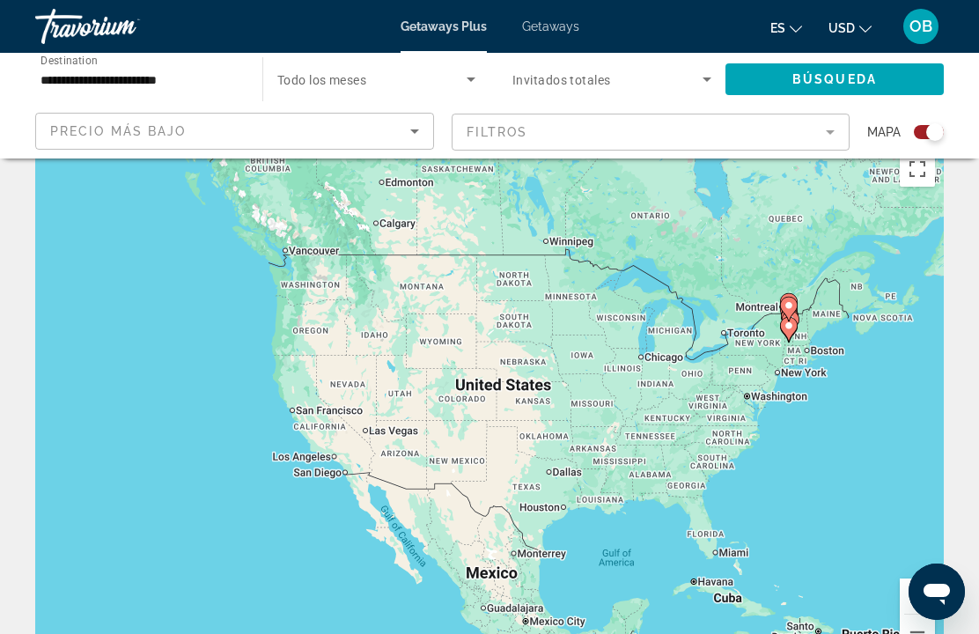
click at [365, 379] on div "To activate drag with keyboard, press Alt + Enter. Once in keyboard drag state,…" at bounding box center [489, 407] width 909 height 528
click at [417, 387] on div "To activate drag with keyboard, press Alt + Enter. Once in keyboard drag state,…" at bounding box center [489, 407] width 909 height 528
click at [928, 594] on button "Zoom in" at bounding box center [917, 596] width 35 height 35
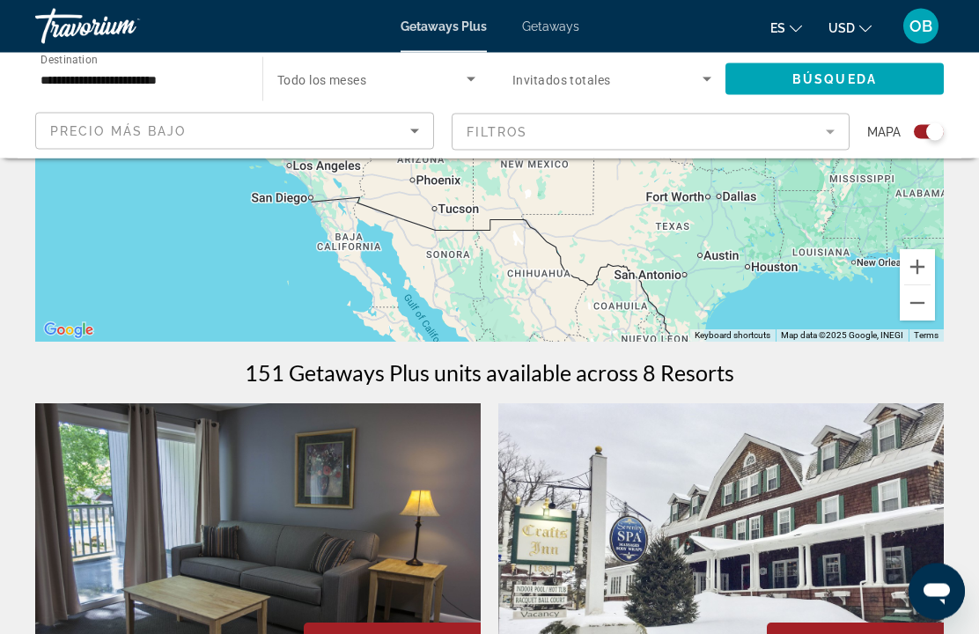
scroll to position [0, 0]
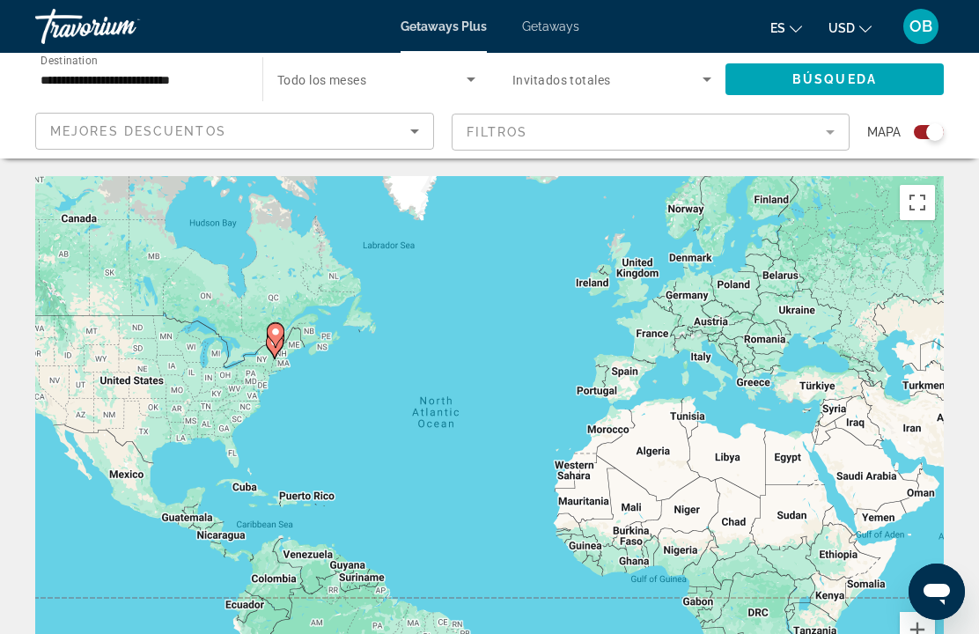
click at [220, 58] on div "**********" at bounding box center [140, 80] width 199 height 50
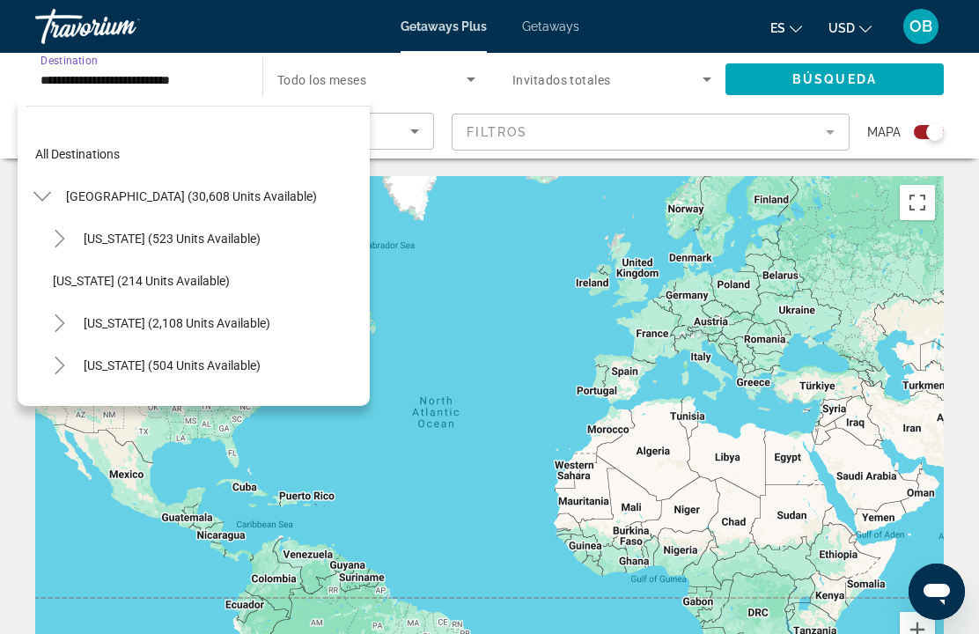
scroll to position [-1, 0]
click at [117, 147] on span "All destinations" at bounding box center [77, 154] width 85 height 14
